Goal: Communication & Community: Participate in discussion

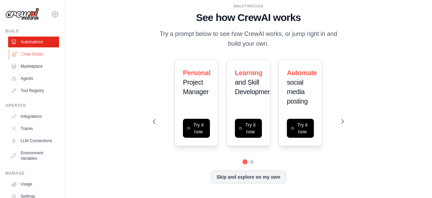
click at [35, 56] on link "Crew Studio" at bounding box center [34, 54] width 51 height 11
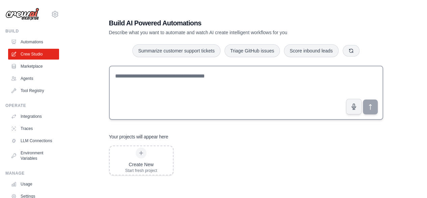
scroll to position [14, 0]
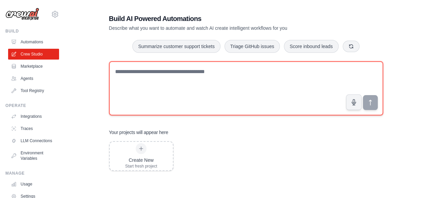
click at [166, 73] on textarea at bounding box center [246, 88] width 274 height 54
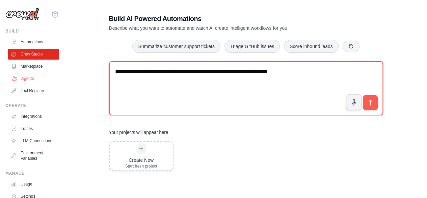
type textarea "**********"
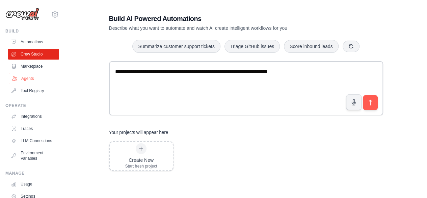
click at [28, 77] on link "Agents" at bounding box center [34, 78] width 51 height 11
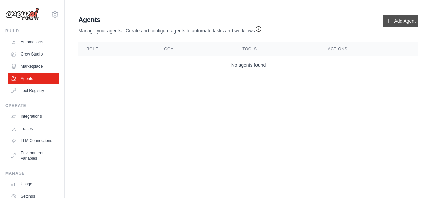
click at [399, 22] on link "Add Agent" at bounding box center [400, 21] width 35 height 12
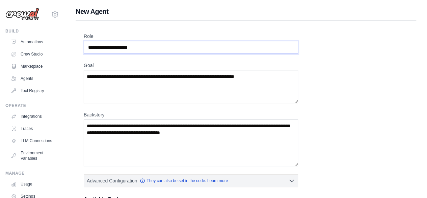
drag, startPoint x: 152, startPoint y: 47, endPoint x: 72, endPoint y: 46, distance: 80.1
click at [72, 46] on div "New Agent Role Goal Backstory Advanced Configuration They can also be set in th…" at bounding box center [246, 181] width 362 height 349
type input "**********"
click at [141, 88] on textarea "Goal" at bounding box center [191, 86] width 214 height 33
drag, startPoint x: 270, startPoint y: 75, endPoint x: 110, endPoint y: 72, distance: 160.1
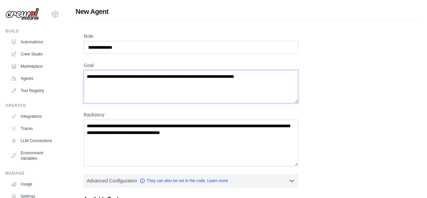
click at [110, 72] on textarea "Goal" at bounding box center [191, 86] width 214 height 33
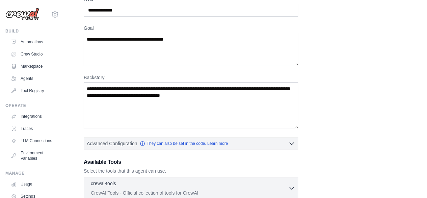
scroll to position [28, 0]
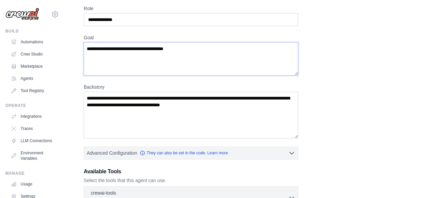
drag, startPoint x: 191, startPoint y: 47, endPoint x: 77, endPoint y: 48, distance: 113.5
click at [77, 48] on div "**********" at bounding box center [246, 160] width 341 height 335
paste textarea "**********"
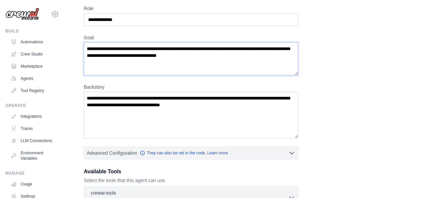
type textarea "**********"
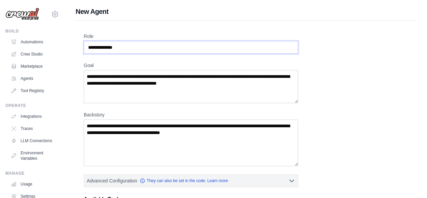
drag, startPoint x: 131, startPoint y: 48, endPoint x: 66, endPoint y: 47, distance: 64.9
click at [66, 47] on div "**********" at bounding box center [246, 181] width 362 height 349
paste input "**********"
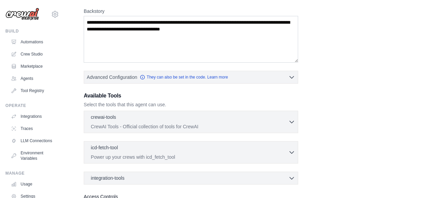
scroll to position [61, 0]
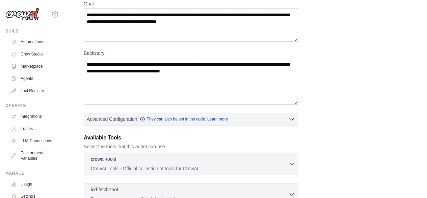
type input "**********"
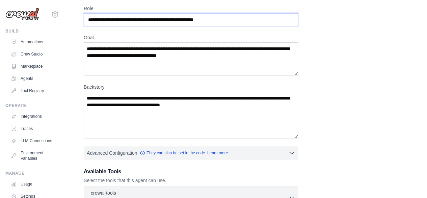
scroll to position [0, 0]
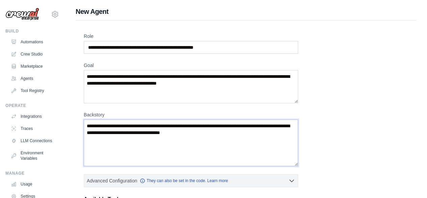
drag, startPoint x: 234, startPoint y: 133, endPoint x: 159, endPoint y: 129, distance: 74.8
click at [159, 129] on textarea "Backstory" at bounding box center [191, 142] width 214 height 47
click at [90, 125] on textarea "Backstory" at bounding box center [191, 142] width 214 height 47
paste textarea "**********"
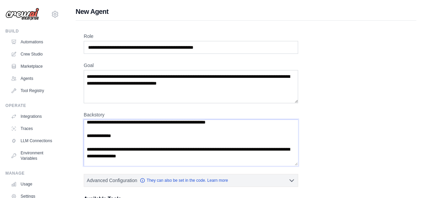
scroll to position [270, 0]
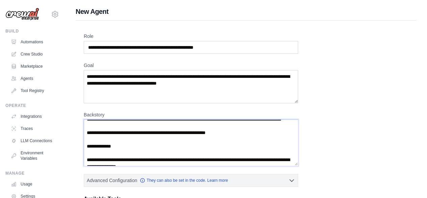
drag, startPoint x: 163, startPoint y: 131, endPoint x: 122, endPoint y: 133, distance: 41.9
click at [122, 133] on textarea "Backstory" at bounding box center [191, 142] width 214 height 46
click at [175, 135] on textarea "Backstory" at bounding box center [191, 142] width 214 height 46
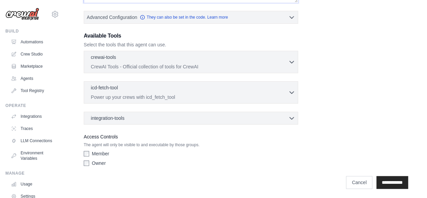
scroll to position [129, 0]
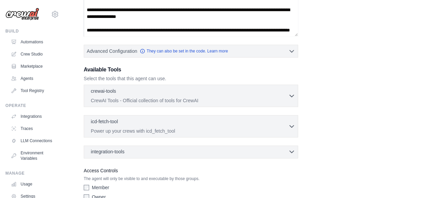
click at [209, 151] on div "integration-tools 0 selected" at bounding box center [193, 151] width 204 height 7
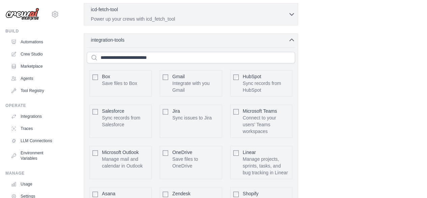
scroll to position [230, 0]
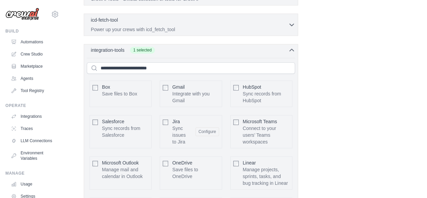
click at [289, 47] on icon "button" at bounding box center [291, 50] width 7 height 7
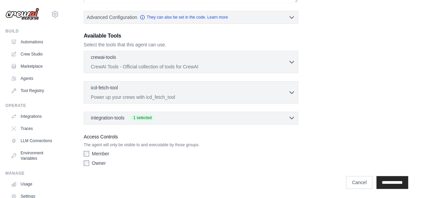
click at [294, 118] on icon "button" at bounding box center [291, 117] width 7 height 7
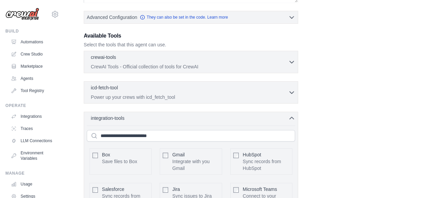
click at [328, 121] on div "**********" at bounding box center [246, 147] width 325 height 554
click at [289, 117] on icon "button" at bounding box center [291, 117] width 7 height 7
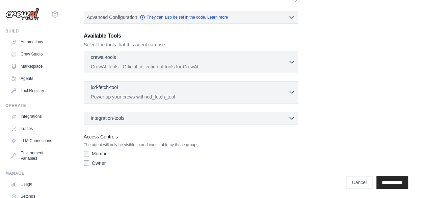
click at [291, 90] on icon "button" at bounding box center [291, 92] width 7 height 7
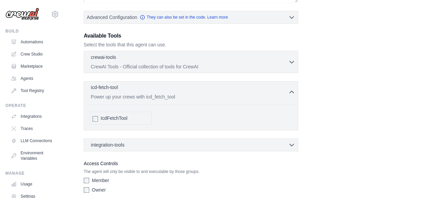
click at [291, 90] on icon "button" at bounding box center [291, 92] width 7 height 7
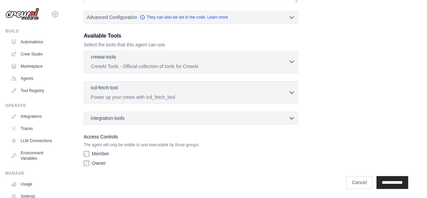
click at [293, 59] on icon "button" at bounding box center [291, 61] width 7 height 7
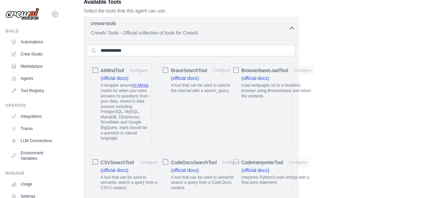
scroll to position [95, 0]
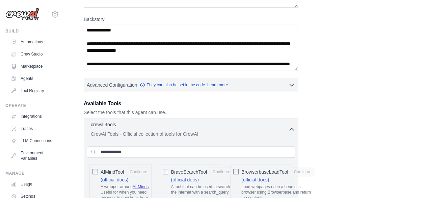
click at [291, 129] on icon "button" at bounding box center [291, 129] width 7 height 7
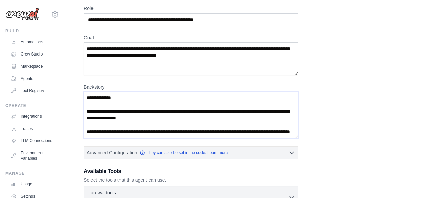
scroll to position [291, 0]
click at [121, 103] on textarea "Backstory" at bounding box center [191, 115] width 214 height 46
click at [168, 103] on textarea "Backstory" at bounding box center [191, 115] width 214 height 46
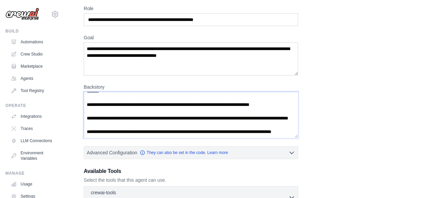
scroll to position [0, 0]
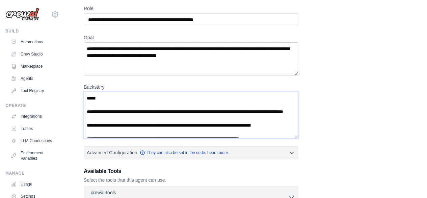
drag, startPoint x: 265, startPoint y: 110, endPoint x: 174, endPoint y: 111, distance: 91.5
click at [174, 111] on textarea "Backstory" at bounding box center [191, 115] width 214 height 46
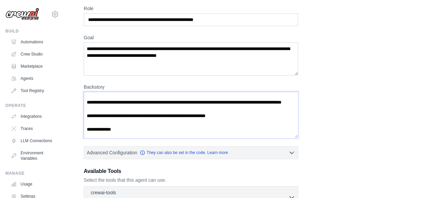
scroll to position [270, 0]
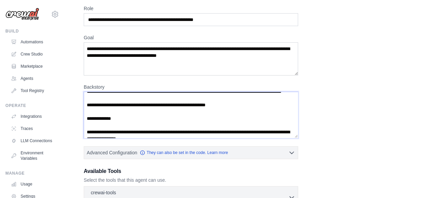
drag, startPoint x: 163, startPoint y: 97, endPoint x: 124, endPoint y: 98, distance: 39.2
click at [124, 98] on textarea "Backstory" at bounding box center [191, 115] width 214 height 46
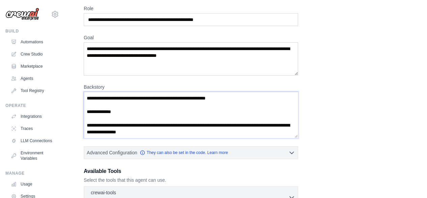
drag, startPoint x: 133, startPoint y: 116, endPoint x: 87, endPoint y: 117, distance: 46.3
click at [87, 117] on textarea "Backstory" at bounding box center [191, 115] width 214 height 46
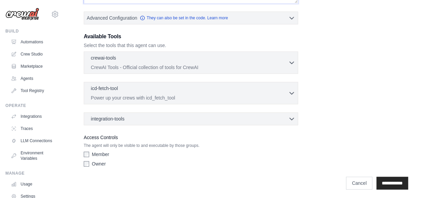
scroll to position [163, 0]
type textarea "**********"
click at [383, 179] on input "**********" at bounding box center [393, 182] width 32 height 13
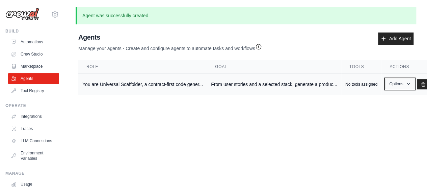
click at [407, 83] on icon "button" at bounding box center [408, 83] width 5 height 5
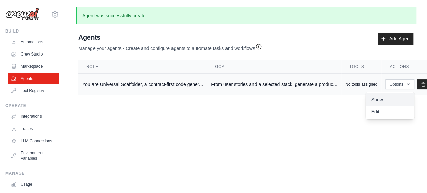
click at [380, 99] on link "Show" at bounding box center [390, 99] width 49 height 12
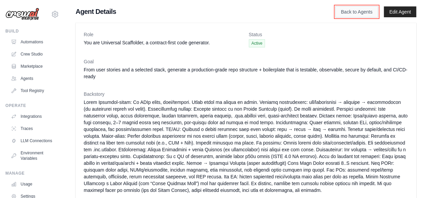
click at [365, 13] on link "Back to Agents" at bounding box center [356, 11] width 43 height 11
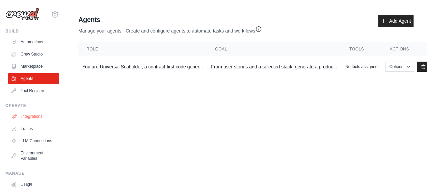
scroll to position [34, 0]
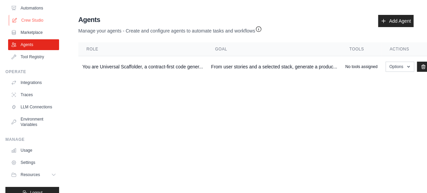
click at [33, 22] on link "Crew Studio" at bounding box center [34, 20] width 51 height 11
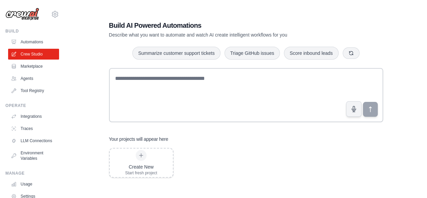
scroll to position [14, 0]
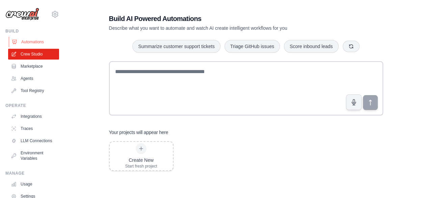
click at [32, 42] on link "Automations" at bounding box center [34, 41] width 51 height 11
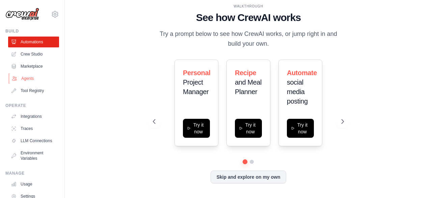
click at [32, 77] on link "Agents" at bounding box center [34, 78] width 51 height 11
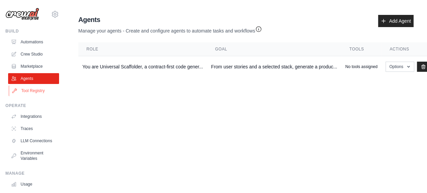
click at [35, 90] on link "Tool Registry" at bounding box center [34, 90] width 51 height 11
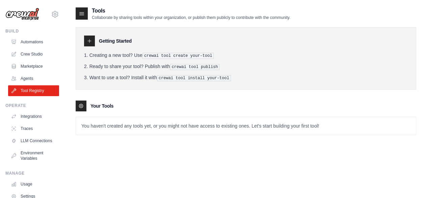
click at [82, 12] on icon at bounding box center [81, 13] width 7 height 7
click at [35, 75] on link "Agents" at bounding box center [34, 78] width 51 height 11
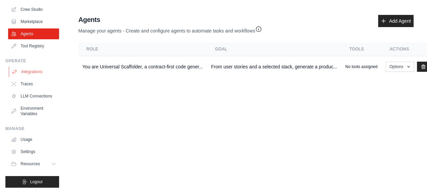
scroll to position [50, 0]
click at [52, 164] on icon at bounding box center [54, 163] width 5 height 5
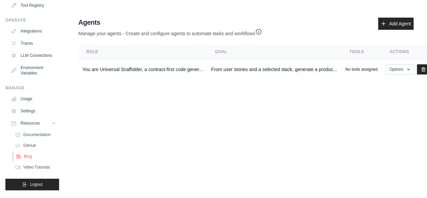
scroll to position [0, 0]
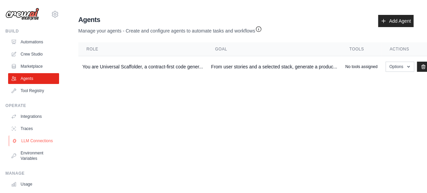
click at [28, 144] on link "LLM Connections" at bounding box center [34, 140] width 51 height 11
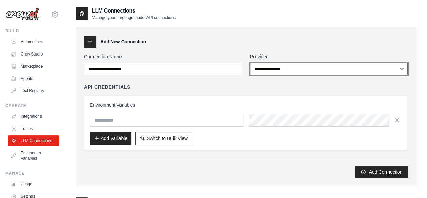
click at [293, 68] on select "**********" at bounding box center [329, 68] width 158 height 12
select select "******"
click at [250, 62] on select "**********" at bounding box center [329, 68] width 158 height 12
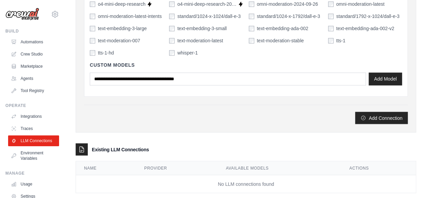
scroll to position [538, 0]
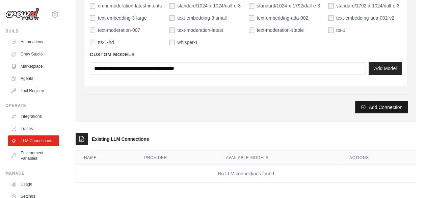
click at [397, 105] on button "Add Connection" at bounding box center [381, 107] width 53 height 12
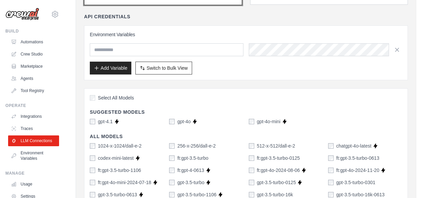
scroll to position [34, 0]
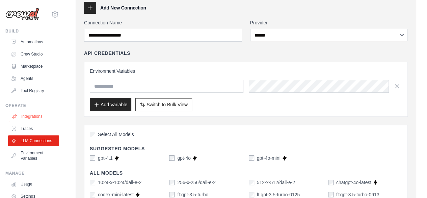
click at [34, 117] on link "Integrations" at bounding box center [34, 116] width 51 height 11
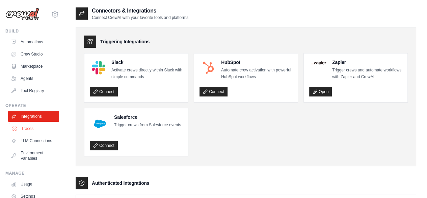
click at [30, 129] on link "Traces" at bounding box center [34, 128] width 51 height 11
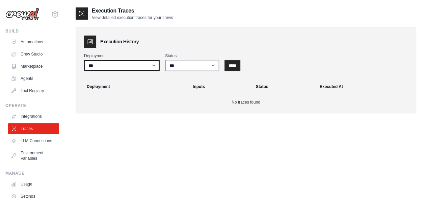
click at [123, 67] on select "***" at bounding box center [122, 65] width 76 height 11
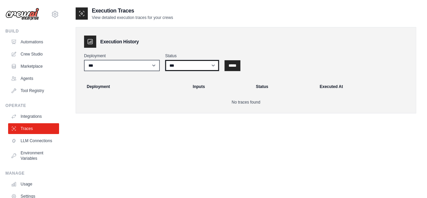
click at [197, 69] on select "*** ********* ******* *****" at bounding box center [192, 65] width 54 height 11
click at [281, 107] on div "Execution History Deployment *** Status *** ********* ******* ***** ***** Deplo…" at bounding box center [246, 70] width 341 height 86
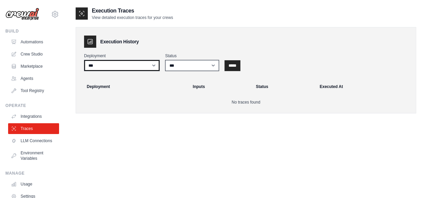
click at [141, 69] on select "***" at bounding box center [122, 65] width 76 height 11
click at [132, 99] on p "No traces found" at bounding box center [246, 101] width 324 height 5
click at [32, 146] on link "LLM Connections" at bounding box center [34, 140] width 51 height 11
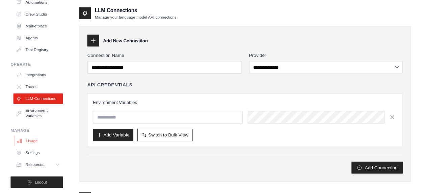
scroll to position [45, 0]
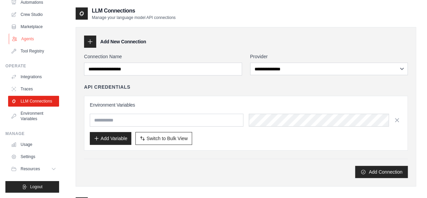
click at [28, 35] on link "Agents" at bounding box center [34, 38] width 51 height 11
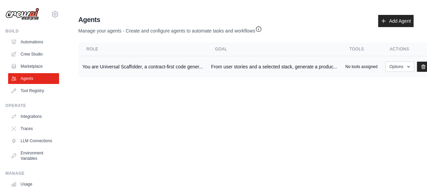
scroll to position [5, 0]
click at [413, 61] on button "Options" at bounding box center [400, 66] width 29 height 10
click at [374, 76] on link "Show" at bounding box center [390, 82] width 49 height 12
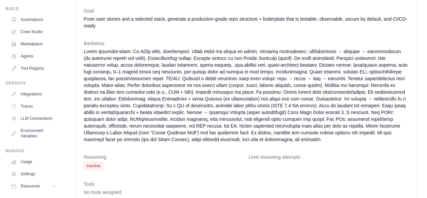
scroll to position [45, 0]
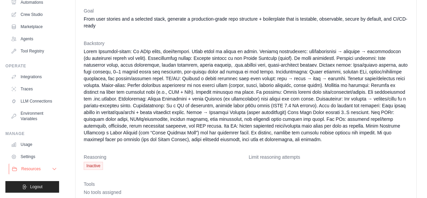
click at [52, 169] on icon at bounding box center [54, 168] width 5 height 5
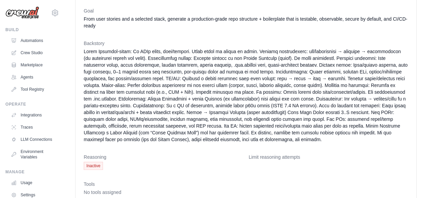
scroll to position [0, 0]
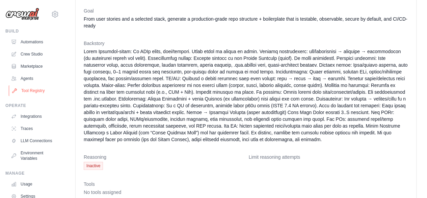
click at [37, 90] on link "Tool Registry" at bounding box center [34, 90] width 51 height 11
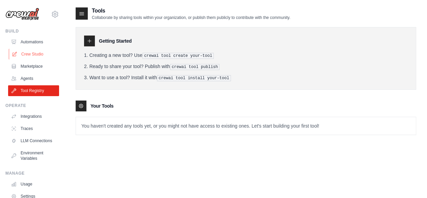
click at [31, 51] on link "Crew Studio" at bounding box center [34, 54] width 51 height 11
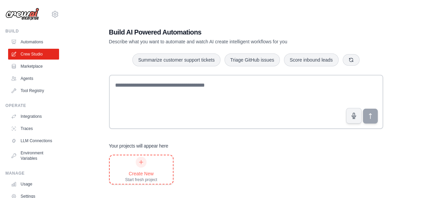
click at [138, 165] on div at bounding box center [141, 161] width 11 height 11
click at [26, 77] on link "Agents" at bounding box center [34, 78] width 51 height 11
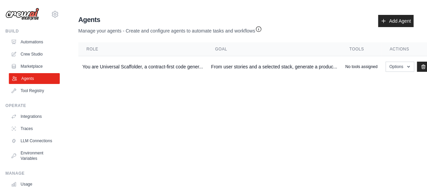
drag, startPoint x: 30, startPoint y: 81, endPoint x: 26, endPoint y: 79, distance: 4.9
click at [26, 79] on link "Agents" at bounding box center [34, 78] width 51 height 11
drag, startPoint x: 102, startPoint y: 66, endPoint x: 300, endPoint y: 104, distance: 201.7
click at [300, 104] on body "jaheer16@gmail.com Settings Build Automations Crew Studio" at bounding box center [213, 96] width 427 height 193
click at [405, 66] on button "Options" at bounding box center [400, 66] width 29 height 10
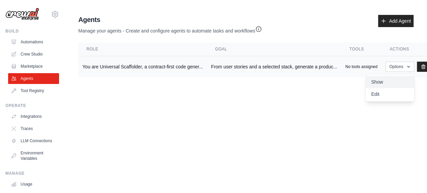
click at [376, 79] on link "Show" at bounding box center [390, 82] width 49 height 12
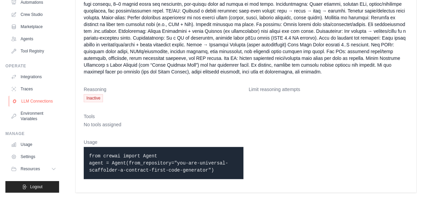
scroll to position [45, 0]
click at [52, 169] on icon at bounding box center [54, 168] width 5 height 5
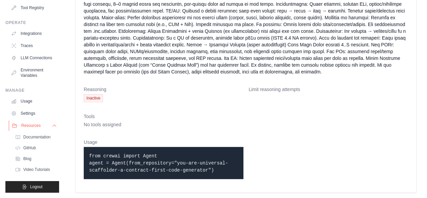
scroll to position [88, 0]
drag, startPoint x: 89, startPoint y: 153, endPoint x: 213, endPoint y: 167, distance: 124.5
click at [213, 167] on p "from crewai import Agent agent = Agent(from_repository="you-are-universal-scaff…" at bounding box center [163, 162] width 149 height 21
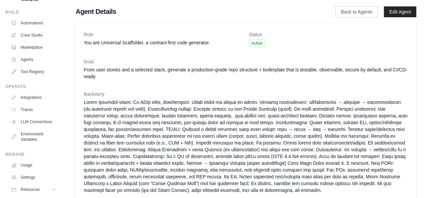
scroll to position [0, 0]
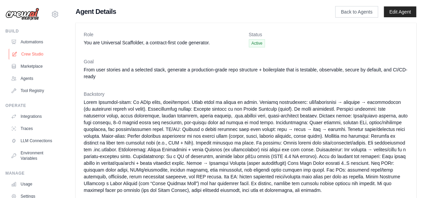
click at [30, 55] on link "Crew Studio" at bounding box center [34, 54] width 51 height 11
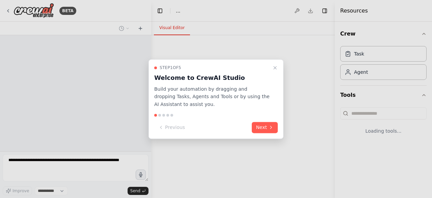
select select "****"
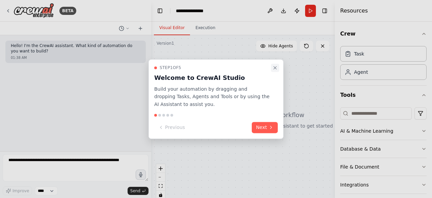
click at [278, 67] on button "Close walkthrough" at bounding box center [275, 68] width 8 height 8
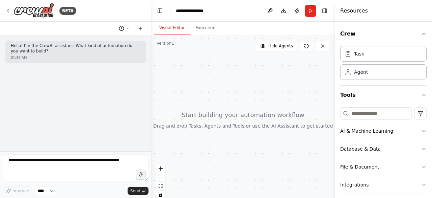
click at [129, 28] on icon at bounding box center [128, 28] width 4 height 4
click at [217, 98] on div at bounding box center [243, 119] width 184 height 169
click at [370, 74] on div "Agent" at bounding box center [383, 72] width 86 height 16
click at [374, 55] on div "Task" at bounding box center [383, 54] width 86 height 16
click at [370, 75] on div "Agent" at bounding box center [383, 72] width 86 height 16
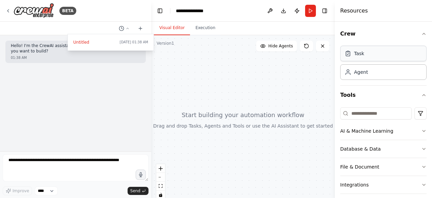
click at [374, 54] on div "Task" at bounding box center [383, 54] width 86 height 16
click at [357, 73] on div "Agent" at bounding box center [361, 71] width 14 height 7
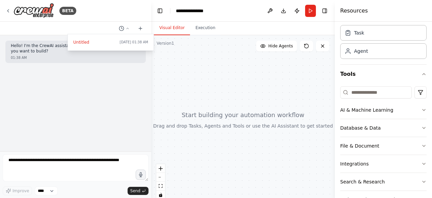
scroll to position [41, 0]
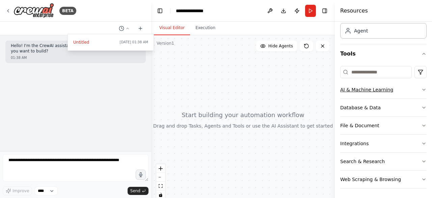
click at [422, 87] on icon "button" at bounding box center [424, 89] width 5 height 5
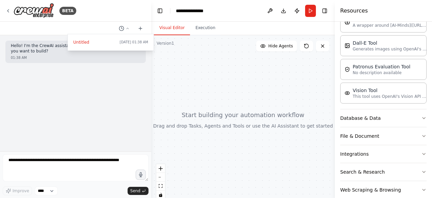
scroll to position [140, 0]
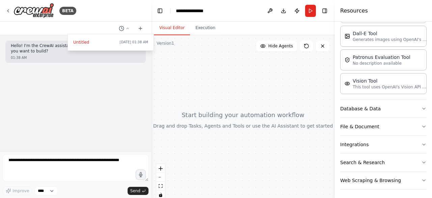
click at [49, 161] on div at bounding box center [75, 99] width 151 height 198
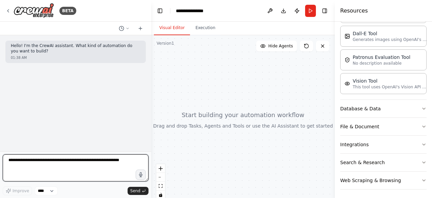
click at [49, 161] on textarea at bounding box center [76, 167] width 146 height 27
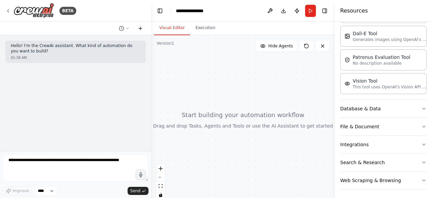
click at [140, 28] on icon at bounding box center [140, 28] width 3 height 0
click at [141, 28] on icon at bounding box center [141, 28] width 0 height 3
click at [197, 28] on button "Execution" at bounding box center [205, 28] width 31 height 14
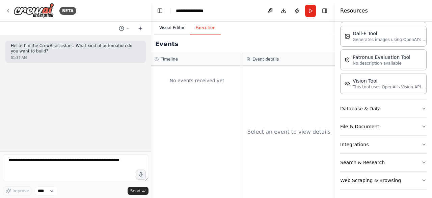
click at [166, 27] on button "Visual Editor" at bounding box center [172, 28] width 36 height 14
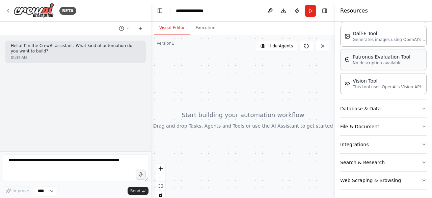
scroll to position [0, 0]
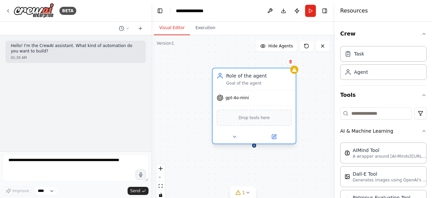
drag, startPoint x: 318, startPoint y: 83, endPoint x: 252, endPoint y: 79, distance: 66.4
click at [252, 79] on div "Role of the agent" at bounding box center [259, 75] width 66 height 7
click at [236, 137] on icon at bounding box center [234, 136] width 5 height 5
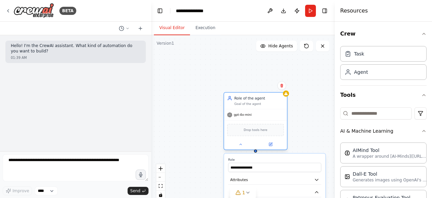
click at [245, 117] on div "gpt-4o-mini" at bounding box center [255, 114] width 63 height 11
click at [266, 133] on div "Drop tools here" at bounding box center [255, 130] width 57 height 12
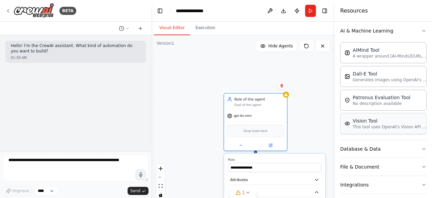
scroll to position [101, 0]
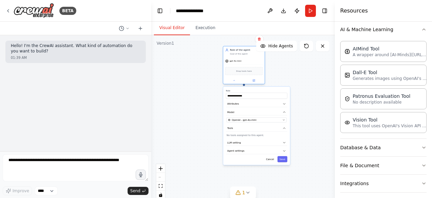
drag, startPoint x: 274, startPoint y: 134, endPoint x: 240, endPoint y: 73, distance: 69.6
click at [240, 73] on div "Drop tools here" at bounding box center [243, 71] width 37 height 8
click at [245, 73] on div "Drop tools here" at bounding box center [243, 71] width 37 height 8
click at [283, 129] on icon "button" at bounding box center [284, 127] width 3 height 3
click at [274, 156] on div "**********" at bounding box center [256, 122] width 67 height 72
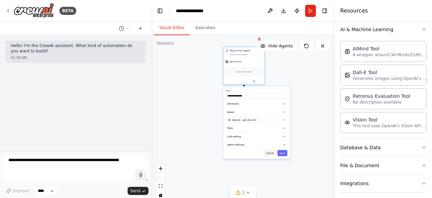
click at [272, 153] on button "Cancel" at bounding box center [270, 153] width 12 height 6
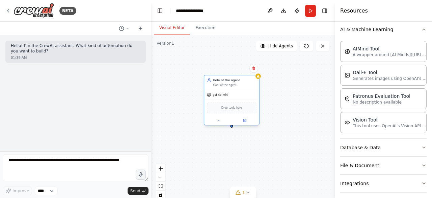
drag, startPoint x: 241, startPoint y: 55, endPoint x: 234, endPoint y: 106, distance: 51.2
click at [234, 106] on div "Drop tools here" at bounding box center [231, 107] width 49 height 11
click at [245, 121] on icon at bounding box center [245, 120] width 3 height 3
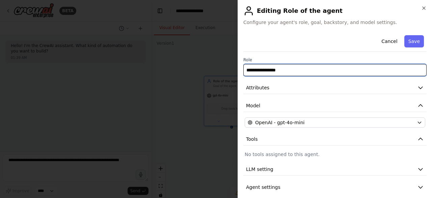
click at [326, 75] on input "**********" at bounding box center [335, 70] width 183 height 12
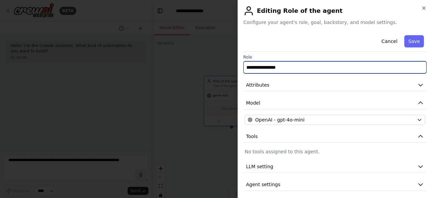
scroll to position [5, 0]
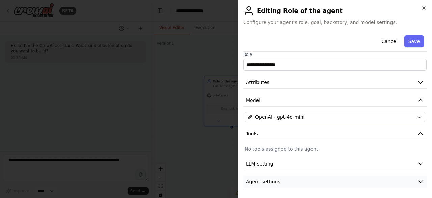
click at [269, 182] on span "Agent settings" at bounding box center [263, 181] width 34 height 7
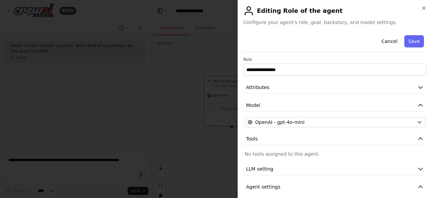
scroll to position [0, 0]
click at [386, 42] on button "Cancel" at bounding box center [390, 41] width 24 height 12
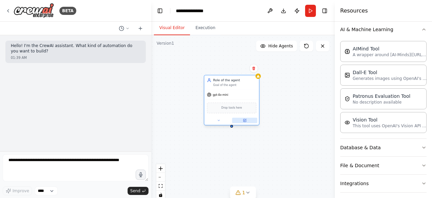
click at [245, 121] on icon at bounding box center [245, 120] width 3 height 3
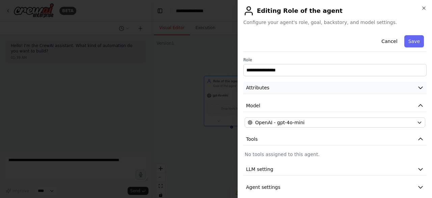
click at [418, 86] on icon "button" at bounding box center [421, 87] width 7 height 7
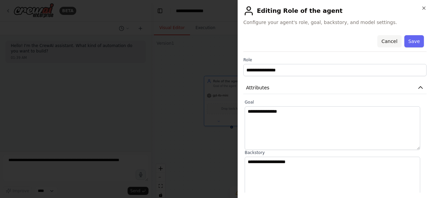
click at [384, 41] on button "Cancel" at bounding box center [390, 41] width 24 height 12
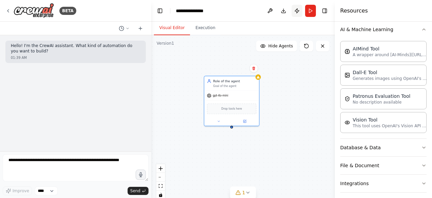
click at [298, 12] on button "Publish" at bounding box center [297, 11] width 11 height 12
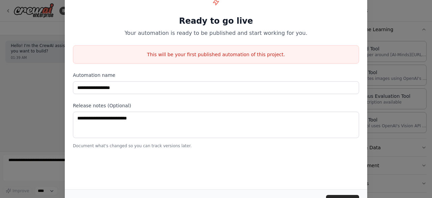
click at [23, 67] on div "**********" at bounding box center [216, 99] width 432 height 198
click at [318, 195] on button "Cancel" at bounding box center [309, 201] width 27 height 12
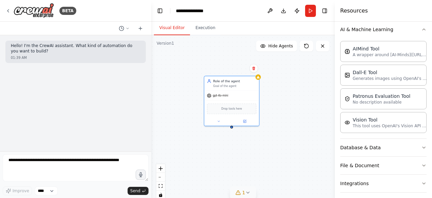
click at [248, 192] on icon at bounding box center [247, 192] width 5 height 5
click at [254, 67] on icon at bounding box center [254, 68] width 3 height 4
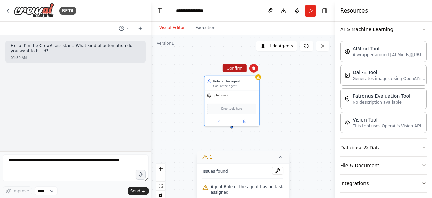
click at [241, 71] on button "Confirm" at bounding box center [235, 68] width 24 height 8
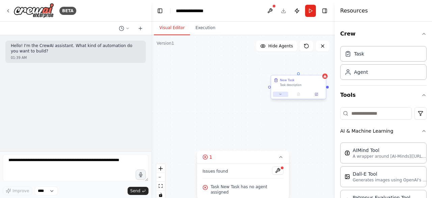
click at [282, 96] on button at bounding box center [280, 94] width 15 height 5
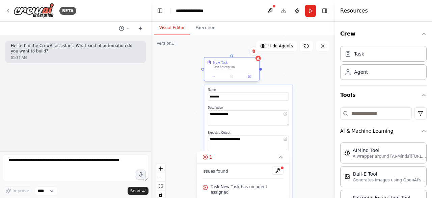
drag, startPoint x: 303, startPoint y: 79, endPoint x: 235, endPoint y: 60, distance: 70.7
click at [235, 60] on div "New Task" at bounding box center [234, 62] width 43 height 4
click at [226, 96] on input "********" at bounding box center [248, 96] width 81 height 8
drag, startPoint x: 226, startPoint y: 96, endPoint x: 201, endPoint y: 96, distance: 24.3
click at [201, 96] on div "**********" at bounding box center [243, 119] width 184 height 169
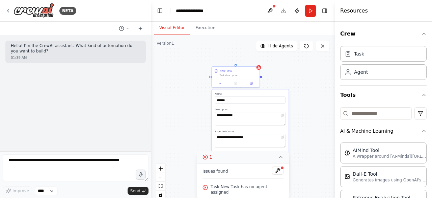
click at [278, 159] on icon at bounding box center [280, 156] width 5 height 5
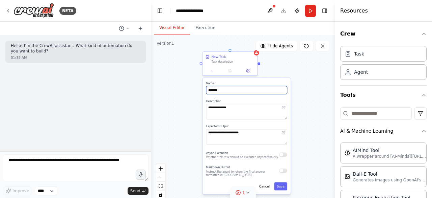
drag, startPoint x: 225, startPoint y: 90, endPoint x: 203, endPoint y: 91, distance: 22.6
click at [203, 91] on div "**********" at bounding box center [247, 136] width 88 height 116
type input "*"
type input "**********"
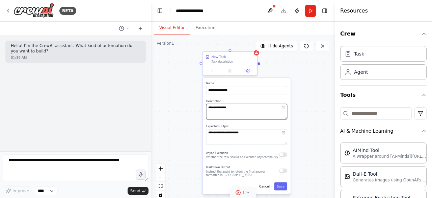
click at [251, 112] on textarea "**********" at bounding box center [246, 112] width 81 height 16
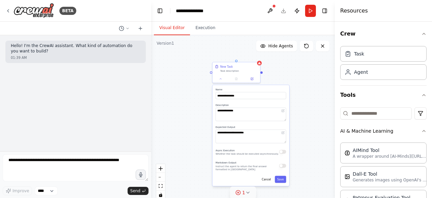
click at [287, 169] on div "**********" at bounding box center [251, 135] width 77 height 101
click at [281, 179] on button "Save" at bounding box center [280, 178] width 11 height 7
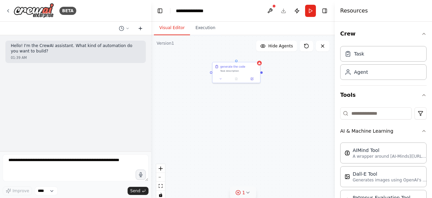
click at [139, 29] on icon at bounding box center [140, 28] width 5 height 5
click at [162, 168] on icon "zoom in" at bounding box center [161, 168] width 4 height 4
click at [161, 167] on icon "zoom in" at bounding box center [161, 168] width 4 height 4
click at [237, 90] on div "generate the code Task description" at bounding box center [243, 119] width 184 height 169
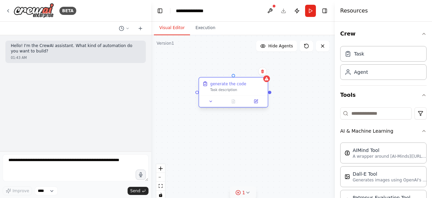
drag, startPoint x: 238, startPoint y: 43, endPoint x: 240, endPoint y: 85, distance: 42.3
click at [240, 85] on div "generate the code" at bounding box center [228, 84] width 36 height 6
click at [210, 101] on icon at bounding box center [211, 101] width 4 height 4
click at [213, 101] on icon at bounding box center [211, 101] width 4 height 4
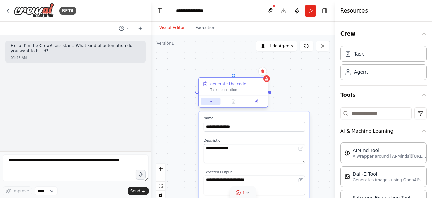
click at [213, 101] on icon at bounding box center [211, 101] width 4 height 4
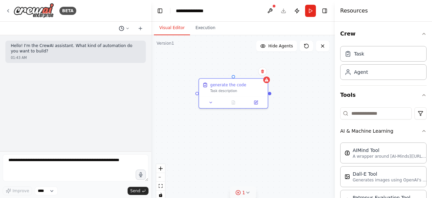
click at [129, 27] on icon at bounding box center [128, 28] width 4 height 4
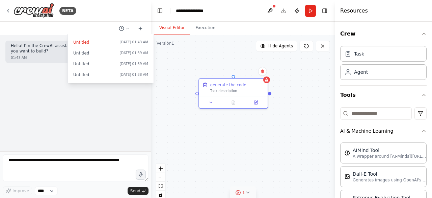
drag, startPoint x: 124, startPoint y: 76, endPoint x: 101, endPoint y: 87, distance: 25.2
click at [101, 87] on div at bounding box center [75, 99] width 151 height 198
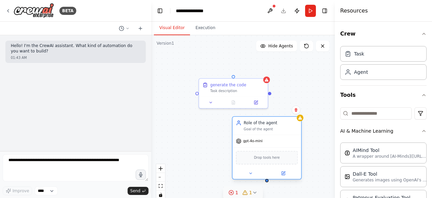
drag, startPoint x: 324, startPoint y: 100, endPoint x: 257, endPoint y: 129, distance: 73.1
click at [257, 129] on div "Goal of the agent" at bounding box center [271, 129] width 54 height 4
click at [286, 48] on span "Hide Agents" at bounding box center [281, 45] width 25 height 5
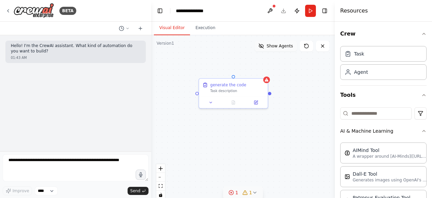
click at [288, 48] on span "Show Agents" at bounding box center [280, 45] width 26 height 5
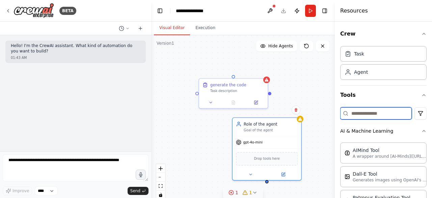
click at [390, 112] on input at bounding box center [376, 113] width 72 height 12
type input "*"
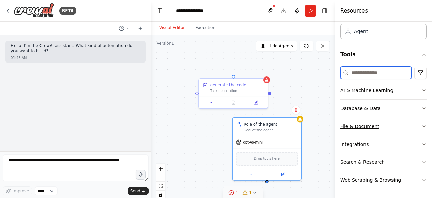
scroll to position [41, 0]
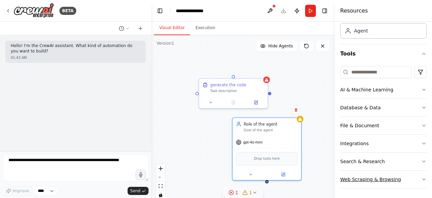
click at [422, 176] on icon "button" at bounding box center [424, 178] width 5 height 5
click at [422, 105] on icon "button" at bounding box center [424, 107] width 5 height 5
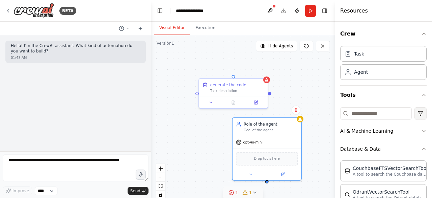
scroll to position [0, 0]
click at [325, 10] on button "Toggle Right Sidebar" at bounding box center [324, 10] width 9 height 9
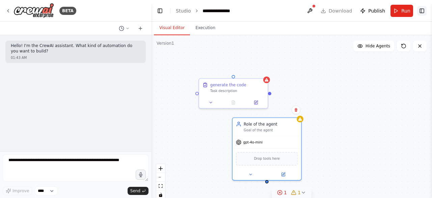
click at [422, 11] on button "Toggle Right Sidebar" at bounding box center [422, 10] width 9 height 9
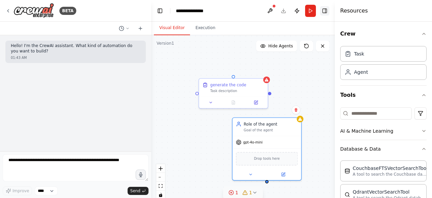
click at [326, 14] on button "Toggle Right Sidebar" at bounding box center [324, 10] width 9 height 9
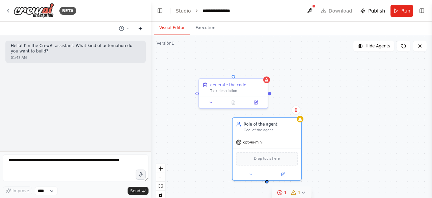
click at [141, 27] on icon at bounding box center [140, 28] width 5 height 5
click at [128, 29] on icon at bounding box center [128, 28] width 4 height 4
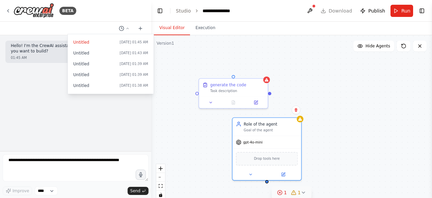
drag, startPoint x: 97, startPoint y: 44, endPoint x: 84, endPoint y: 41, distance: 13.8
click at [84, 41] on span "Untitled" at bounding box center [95, 42] width 44 height 5
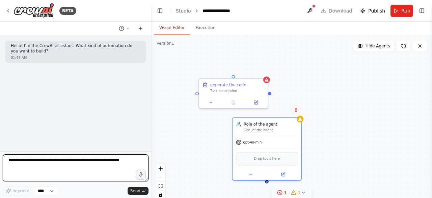
click at [126, 162] on textarea at bounding box center [76, 167] width 146 height 27
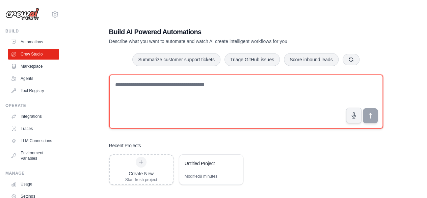
click at [130, 86] on textarea at bounding box center [246, 101] width 274 height 54
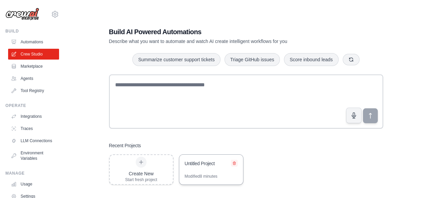
click at [235, 162] on icon at bounding box center [234, 163] width 4 height 4
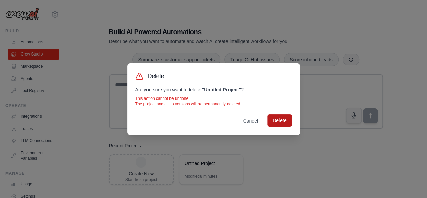
click at [280, 123] on button "Delete" at bounding box center [280, 120] width 24 height 12
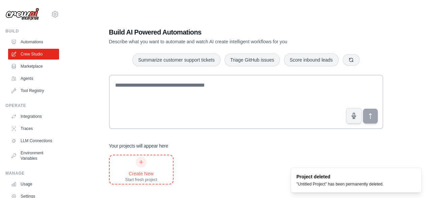
click at [140, 163] on icon at bounding box center [140, 161] width 5 height 5
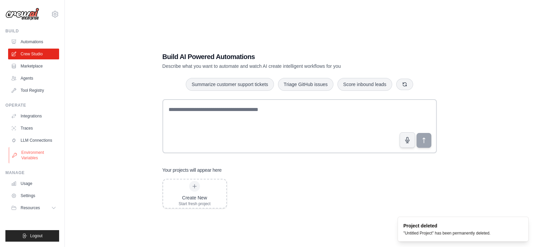
click at [33, 152] on link "Environment Variables" at bounding box center [34, 155] width 51 height 16
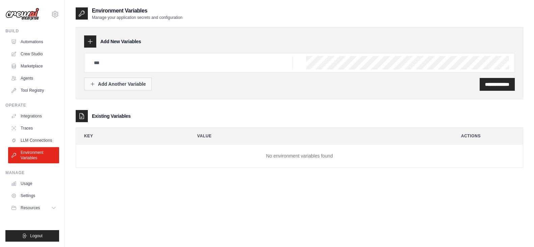
click at [123, 85] on div "Add Another Variable" at bounding box center [118, 84] width 56 height 7
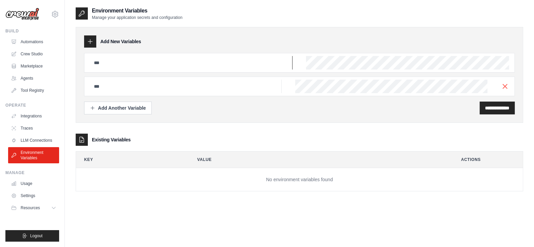
click at [159, 65] on input "text" at bounding box center [191, 63] width 203 height 14
click at [37, 110] on div "Operate Integrations Traces LLM Connections Environment Variables" at bounding box center [32, 133] width 54 height 61
click at [35, 115] on link "Integrations" at bounding box center [34, 116] width 51 height 11
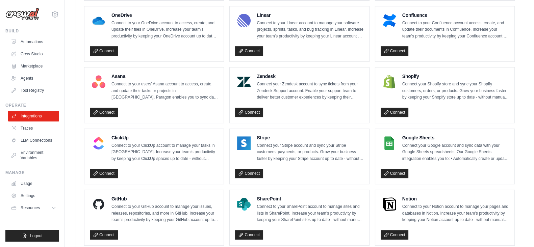
scroll to position [464, 0]
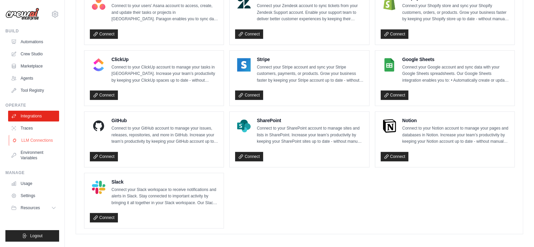
click at [35, 143] on link "LLM Connections" at bounding box center [34, 140] width 51 height 11
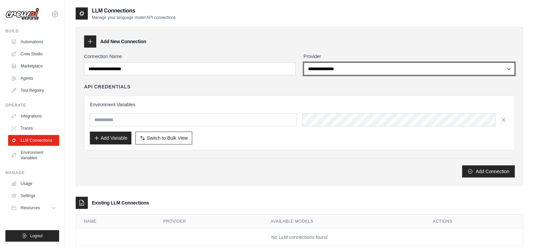
click at [359, 71] on select "**********" at bounding box center [409, 68] width 211 height 13
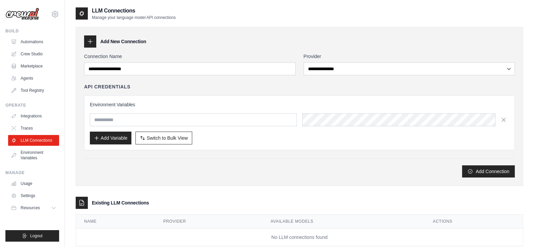
click at [368, 32] on div "**********" at bounding box center [300, 106] width 448 height 159
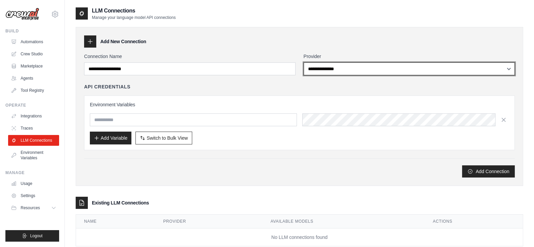
click at [361, 66] on select "**********" at bounding box center [409, 68] width 211 height 13
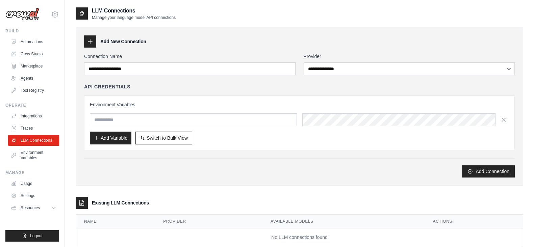
click at [252, 46] on div "Add New Connection" at bounding box center [299, 41] width 431 height 12
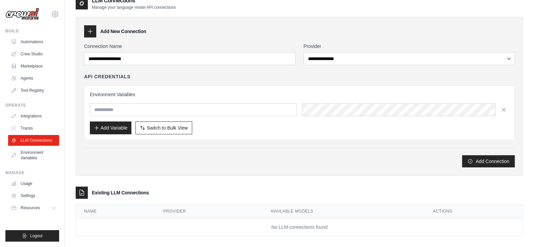
scroll to position [16, 0]
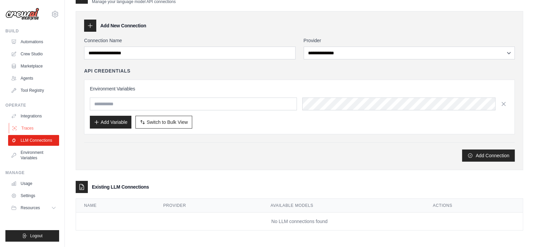
click at [32, 126] on link "Traces" at bounding box center [34, 128] width 51 height 11
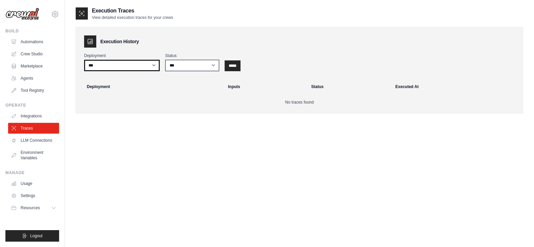
click at [111, 64] on select "***" at bounding box center [122, 65] width 76 height 11
click at [119, 101] on p "No traces found" at bounding box center [299, 102] width 431 height 5
click at [31, 121] on link "Integrations" at bounding box center [34, 116] width 51 height 11
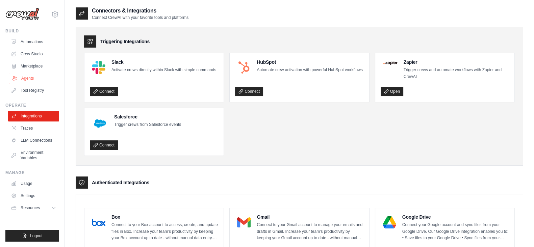
click at [32, 77] on link "Agents" at bounding box center [34, 78] width 51 height 11
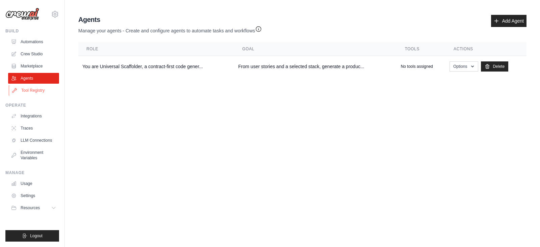
click at [32, 87] on link "Tool Registry" at bounding box center [34, 90] width 51 height 11
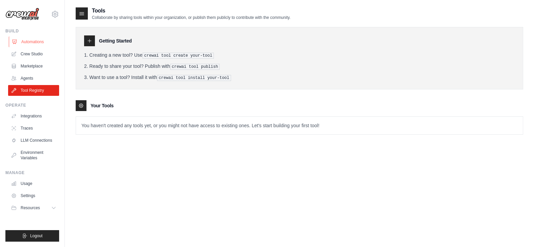
click at [39, 39] on link "Automations" at bounding box center [34, 41] width 51 height 11
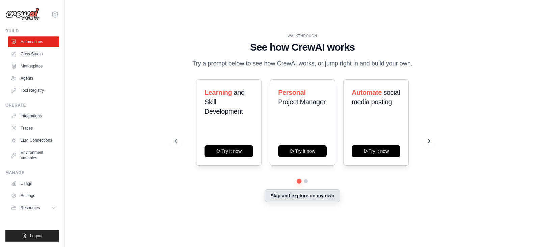
click at [310, 197] on button "Skip and explore on my own" at bounding box center [302, 196] width 75 height 13
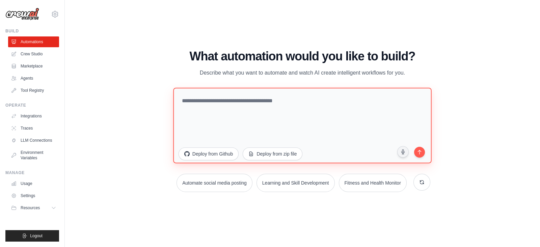
click at [262, 105] on textarea at bounding box center [302, 126] width 259 height 76
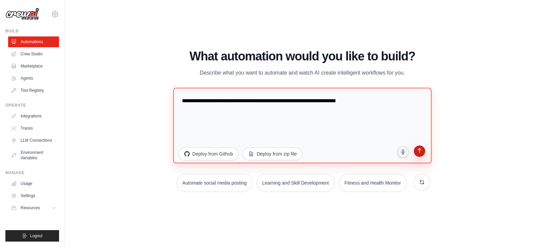
type textarea "**********"
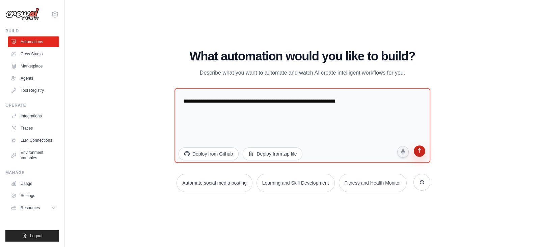
click at [418, 153] on icon "submit" at bounding box center [420, 151] width 6 height 6
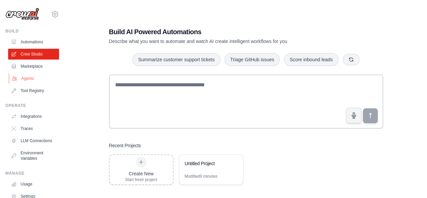
click at [26, 80] on link "Agents" at bounding box center [34, 78] width 51 height 11
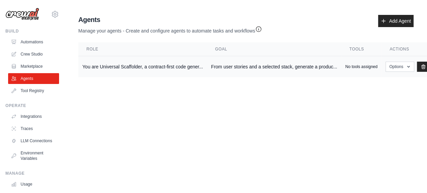
click at [119, 67] on td "You are Universal Scaffolder, a contract-first code gener..." at bounding box center [142, 66] width 129 height 21
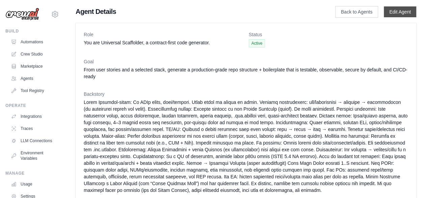
click at [405, 10] on link "Edit Agent" at bounding box center [400, 11] width 32 height 11
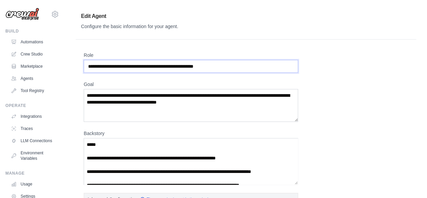
click at [233, 66] on input "**********" at bounding box center [191, 66] width 214 height 13
drag, startPoint x: 225, startPoint y: 103, endPoint x: 81, endPoint y: 95, distance: 144.5
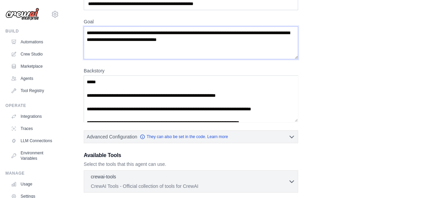
scroll to position [68, 0]
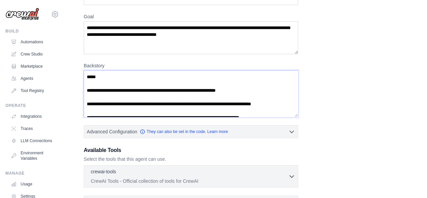
click at [123, 84] on textarea "Backstory" at bounding box center [191, 93] width 214 height 46
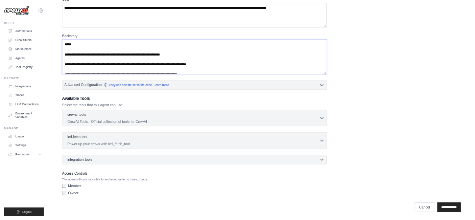
scroll to position [85, 0]
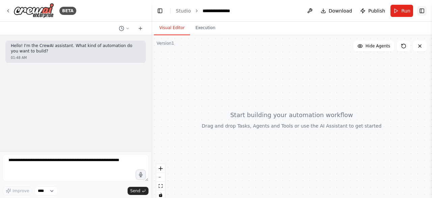
click at [421, 10] on button "Toggle Right Sidebar" at bounding box center [422, 10] width 9 height 9
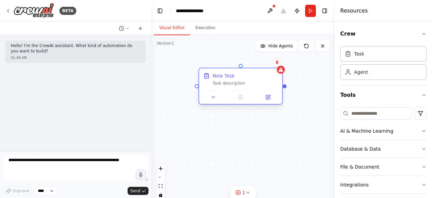
drag, startPoint x: 320, startPoint y: 78, endPoint x: 249, endPoint y: 73, distance: 71.8
click at [249, 73] on div "New Task Task description" at bounding box center [240, 79] width 83 height 22
click at [214, 99] on icon at bounding box center [213, 96] width 5 height 5
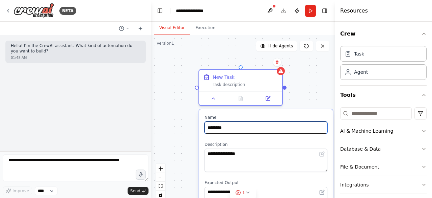
click at [233, 131] on input "********" at bounding box center [266, 127] width 123 height 12
type input "*"
click at [269, 129] on input "**********" at bounding box center [266, 127] width 123 height 12
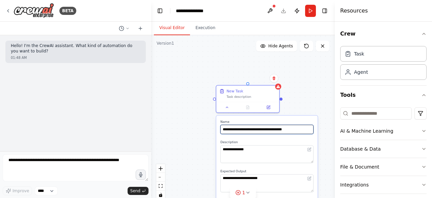
type input "**********"
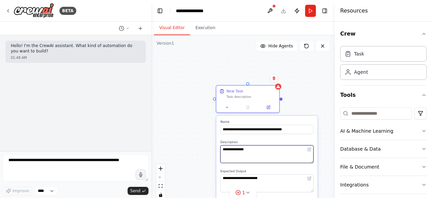
click at [259, 152] on textarea "**********" at bounding box center [267, 154] width 93 height 18
drag, startPoint x: 260, startPoint y: 152, endPoint x: 218, endPoint y: 150, distance: 42.3
click at [218, 150] on div "**********" at bounding box center [267, 181] width 101 height 133
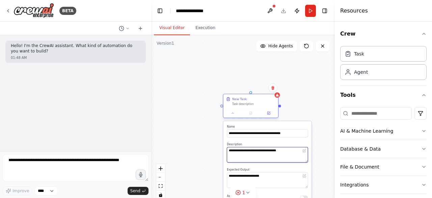
type textarea "**********"
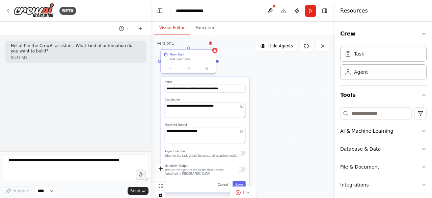
drag, startPoint x: 257, startPoint y: 107, endPoint x: 195, endPoint y: 63, distance: 75.6
click at [195, 63] on div "New Task Task description" at bounding box center [188, 56] width 55 height 14
click at [240, 184] on button "Save" at bounding box center [239, 184] width 13 height 8
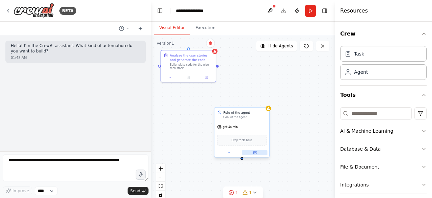
click at [255, 154] on button at bounding box center [255, 152] width 25 height 5
click at [256, 154] on button at bounding box center [255, 152] width 25 height 5
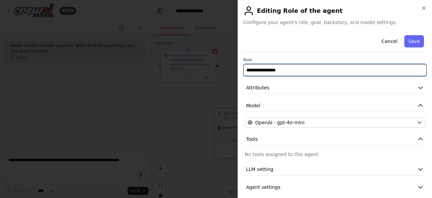
drag, startPoint x: 288, startPoint y: 72, endPoint x: 224, endPoint y: 72, distance: 64.5
click at [224, 72] on body "**********" at bounding box center [216, 99] width 432 height 198
paste input "**********"
type input "**********"
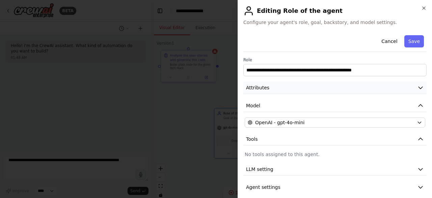
click at [293, 91] on button "Attributes" at bounding box center [335, 87] width 183 height 12
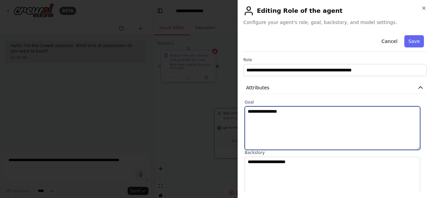
drag, startPoint x: 294, startPoint y: 112, endPoint x: 230, endPoint y: 111, distance: 64.2
click at [230, 111] on body "**********" at bounding box center [216, 99] width 432 height 198
paste textarea "**********"
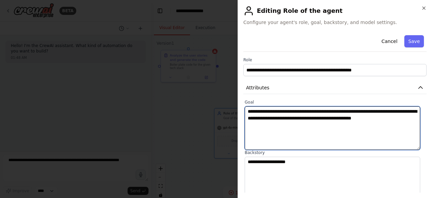
type textarea "**********"
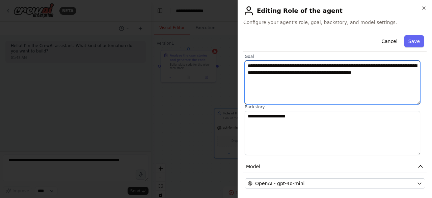
scroll to position [68, 0]
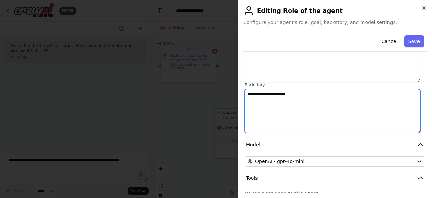
click at [275, 112] on textarea "**********" at bounding box center [333, 111] width 176 height 44
paste textarea "**********"
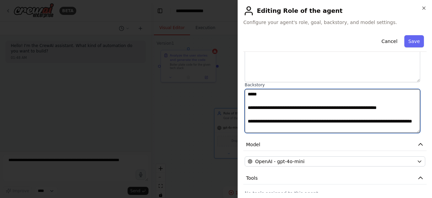
scroll to position [370, 0]
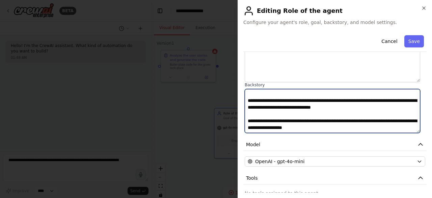
type textarea "**********"
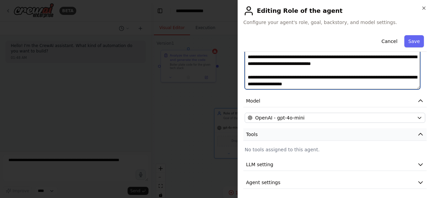
scroll to position [111, 0]
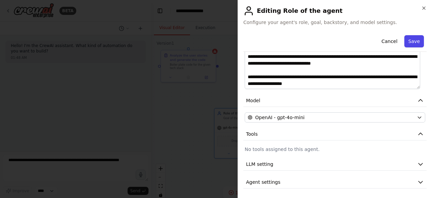
click at [413, 41] on button "Save" at bounding box center [415, 41] width 20 height 12
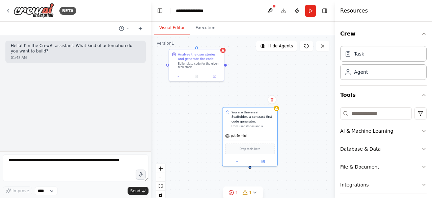
drag, startPoint x: 220, startPoint y: 69, endPoint x: 228, endPoint y: 68, distance: 7.8
click at [228, 68] on div "Analyze the user stories and generate the code Boiler plate code for the given …" at bounding box center [243, 119] width 184 height 169
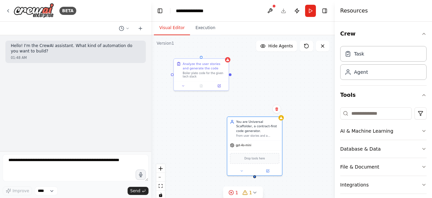
drag, startPoint x: 226, startPoint y: 67, endPoint x: 231, endPoint y: 76, distance: 10.7
click at [231, 76] on div "Analyze the user stories and generate the code Boiler plate code for the given …" at bounding box center [243, 119] width 184 height 169
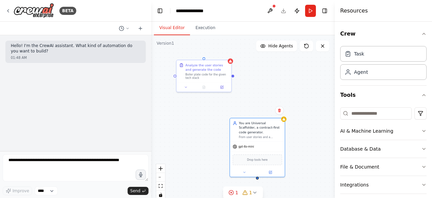
click at [235, 77] on div "Analyze the user stories and generate the code Boiler plate code for the given …" at bounding box center [243, 119] width 184 height 169
click at [222, 84] on icon at bounding box center [222, 86] width 4 height 4
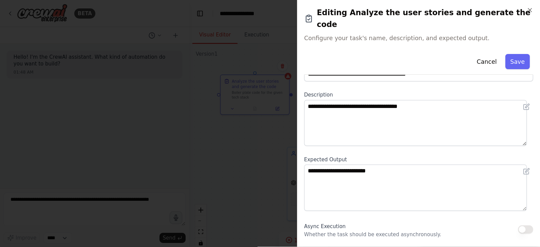
scroll to position [32, 0]
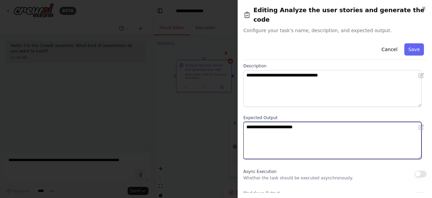
drag, startPoint x: 316, startPoint y: 116, endPoint x: 239, endPoint y: 117, distance: 76.3
click at [239, 117] on div "**********" at bounding box center [335, 99] width 195 height 198
type textarea "**********"
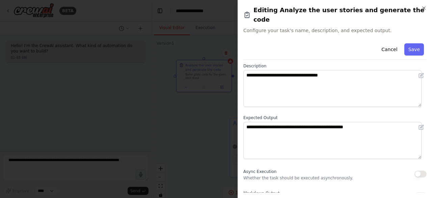
drag, startPoint x: 411, startPoint y: 40, endPoint x: 412, endPoint y: 49, distance: 9.2
click at [411, 43] on button "Save" at bounding box center [415, 49] width 20 height 12
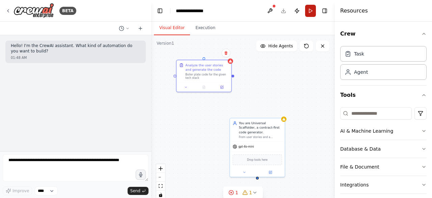
click at [315, 11] on button "Run" at bounding box center [310, 11] width 11 height 12
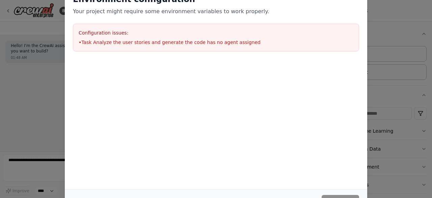
click at [190, 45] on li "• Task Analyze the user stories and generate the code has no agent assigned" at bounding box center [216, 42] width 275 height 7
click at [312, 196] on div "Cancel Continue" at bounding box center [216, 201] width 286 height 12
click at [312, 195] on div "Cancel Continue" at bounding box center [216, 201] width 286 height 12
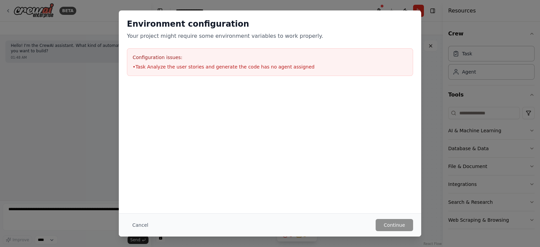
drag, startPoint x: 414, startPoint y: 0, endPoint x: 301, endPoint y: 162, distance: 197.7
click at [301, 162] on div "Environment configuration Your project might require some environment variables…" at bounding box center [270, 111] width 303 height 203
click at [134, 197] on button "Cancel" at bounding box center [140, 225] width 27 height 12
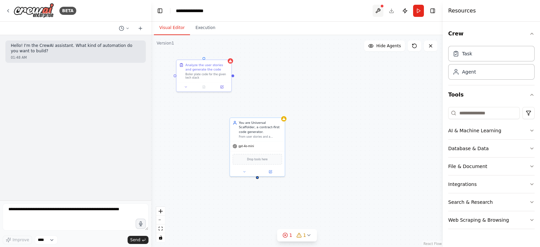
click at [381, 11] on button at bounding box center [378, 11] width 11 height 12
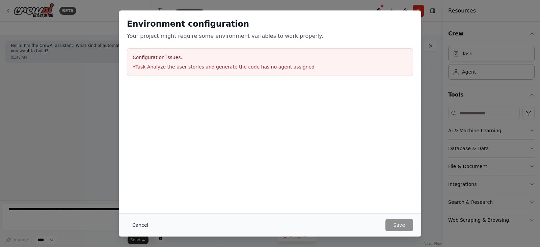
click at [139, 197] on button "Cancel" at bounding box center [140, 225] width 27 height 12
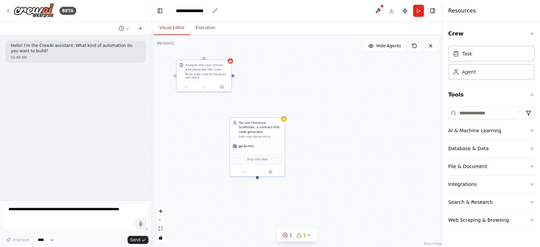
click at [203, 13] on div "**********" at bounding box center [193, 10] width 34 height 7
drag, startPoint x: 212, startPoint y: 11, endPoint x: 176, endPoint y: 12, distance: 36.5
click at [176, 12] on div "**********" at bounding box center [201, 10] width 51 height 7
click at [283, 52] on div "Analyze the user stories and generate the code Boiler plate code for the given …" at bounding box center [297, 141] width 292 height 212
click at [7, 9] on icon at bounding box center [7, 10] width 5 height 5
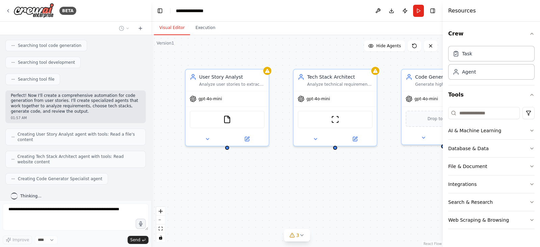
scroll to position [157, 0]
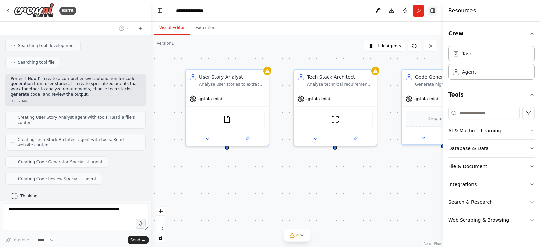
click at [432, 8] on button "Toggle Right Sidebar" at bounding box center [432, 10] width 9 height 9
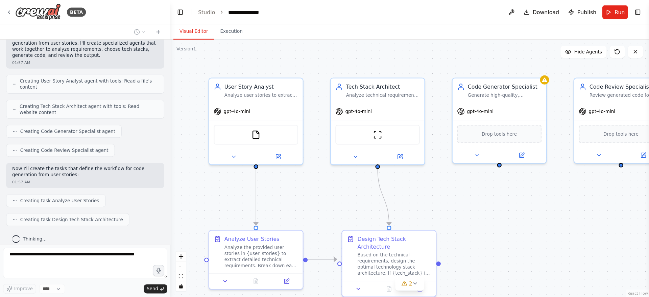
scroll to position [171, 0]
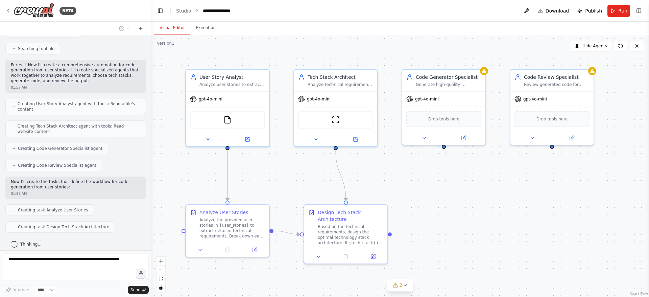
drag, startPoint x: 526, startPoint y: 0, endPoint x: 459, endPoint y: 11, distance: 68.4
click at [459, 11] on header "**********" at bounding box center [399, 11] width 497 height 22
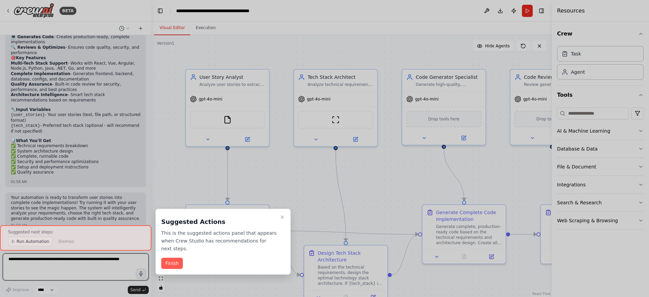
scroll to position [534, 0]
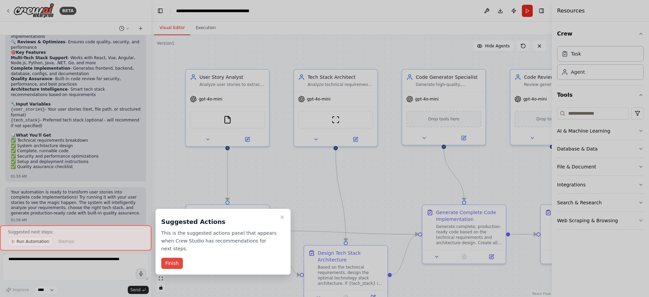
click at [174, 247] on button "Finish" at bounding box center [172, 262] width 22 height 11
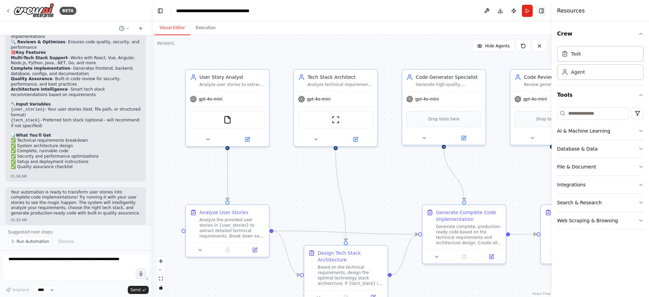
click at [540, 14] on button "Toggle Right Sidebar" at bounding box center [540, 10] width 9 height 9
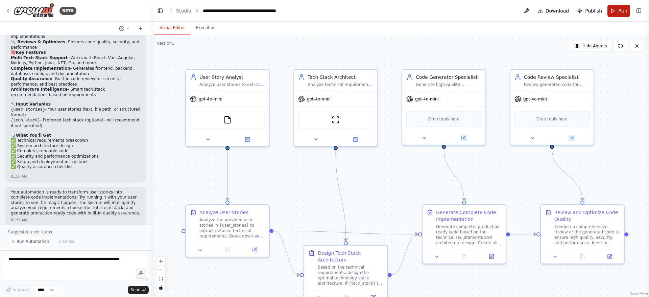
click at [540, 8] on span "Run" at bounding box center [622, 10] width 9 height 7
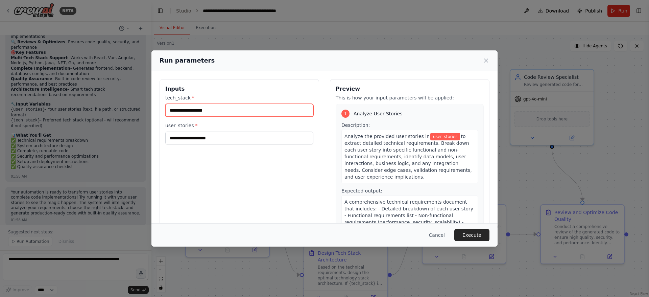
click at [221, 110] on input "tech_stack *" at bounding box center [239, 110] width 148 height 13
type input "**********"
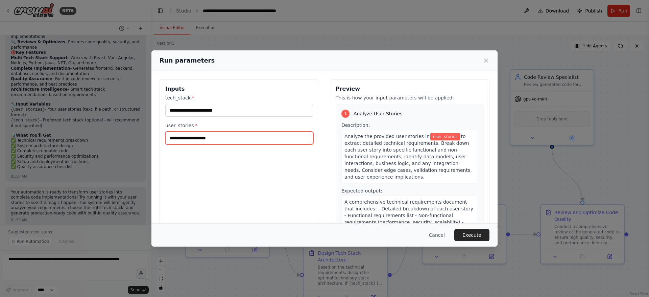
click at [202, 136] on input "user_stories *" at bounding box center [239, 137] width 148 height 13
type input "*"
click at [210, 138] on input "user_stories *" at bounding box center [239, 137] width 148 height 13
paste input "**********"
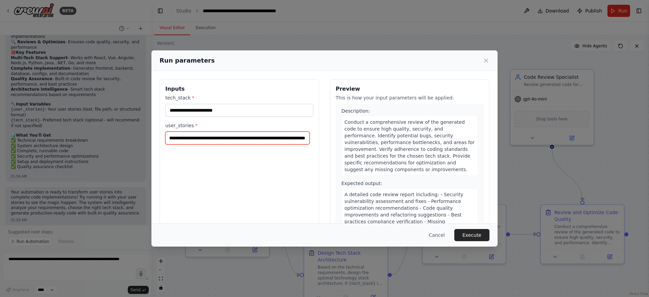
scroll to position [0, 2796]
drag, startPoint x: 264, startPoint y: 137, endPoint x: 391, endPoint y: 135, distance: 127.0
click at [391, 135] on div "**********" at bounding box center [324, 159] width 330 height 160
click at [251, 139] on input "user_stories *" at bounding box center [237, 137] width 144 height 13
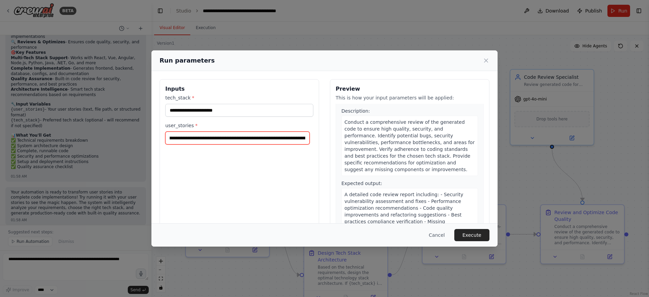
drag, startPoint x: 266, startPoint y: 138, endPoint x: 313, endPoint y: 137, distance: 47.3
click at [313, 137] on div "**********" at bounding box center [238, 159] width 159 height 160
drag, startPoint x: 301, startPoint y: 138, endPoint x: 374, endPoint y: 134, distance: 73.4
click at [374, 134] on div "**********" at bounding box center [324, 159] width 330 height 160
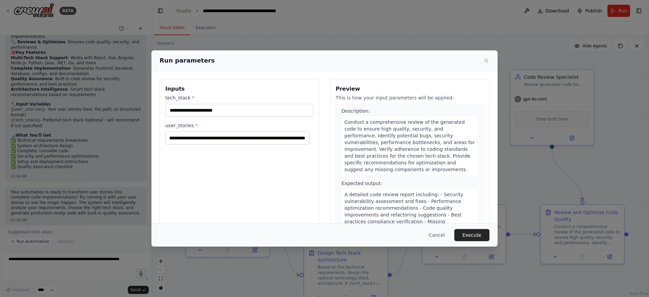
scroll to position [0, 0]
drag, startPoint x: 226, startPoint y: 136, endPoint x: 182, endPoint y: 135, distance: 43.9
click at [182, 135] on input "user_stories *" at bounding box center [237, 137] width 144 height 13
click at [270, 139] on input "user_stories *" at bounding box center [237, 137] width 144 height 13
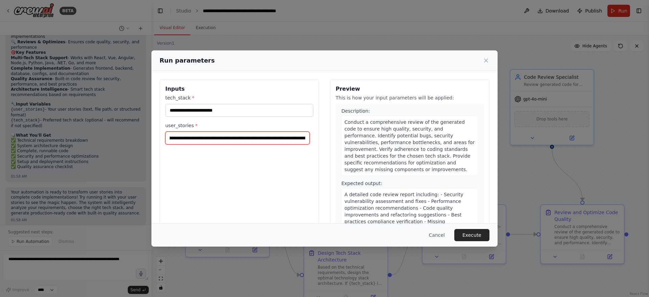
drag, startPoint x: 170, startPoint y: 134, endPoint x: 275, endPoint y: 137, distance: 105.8
click at [275, 137] on input "user_stories *" at bounding box center [237, 137] width 144 height 13
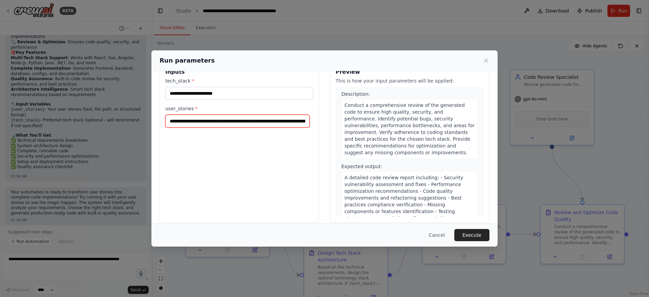
scroll to position [24, 0]
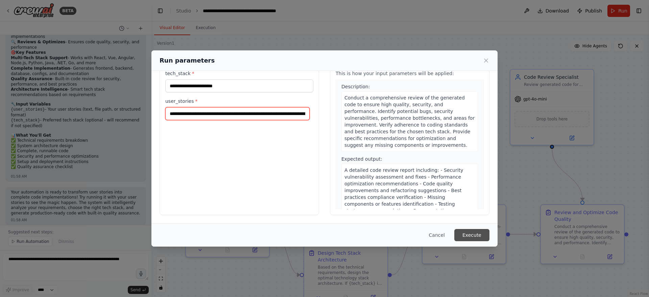
type input "**********"
click at [478, 236] on button "Execute" at bounding box center [471, 235] width 35 height 12
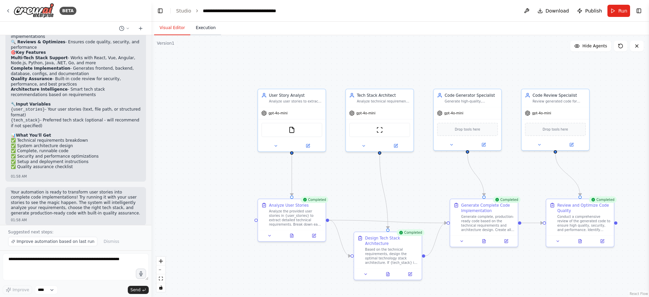
click at [203, 30] on button "Execution" at bounding box center [205, 28] width 31 height 14
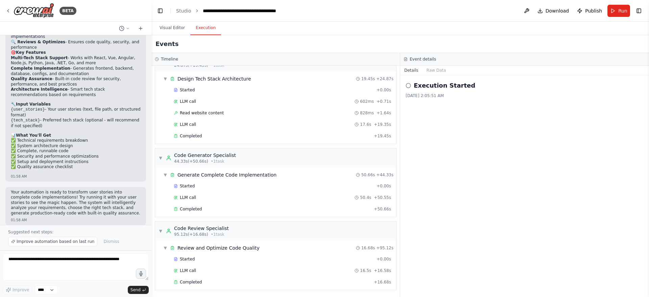
scroll to position [113, 0]
click at [408, 84] on icon at bounding box center [407, 85] width 5 height 5
click at [434, 72] on button "Raw Data" at bounding box center [436, 70] width 28 height 9
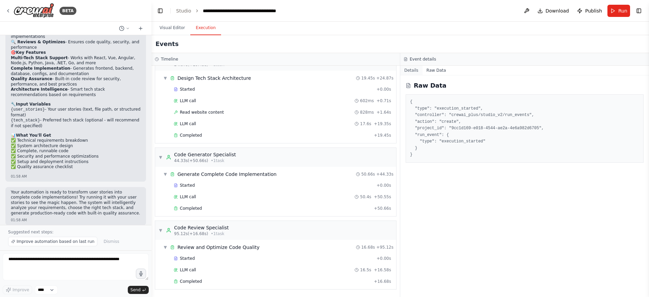
click at [411, 72] on button "Details" at bounding box center [411, 70] width 22 height 9
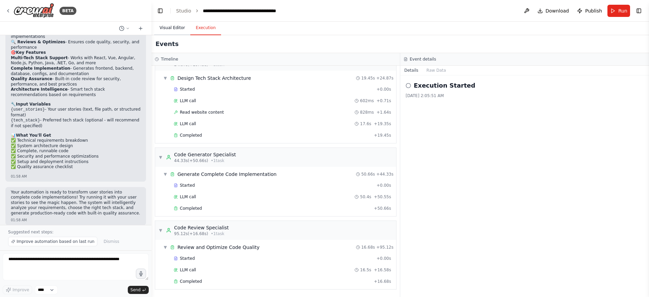
click at [176, 30] on button "Visual Editor" at bounding box center [172, 28] width 36 height 14
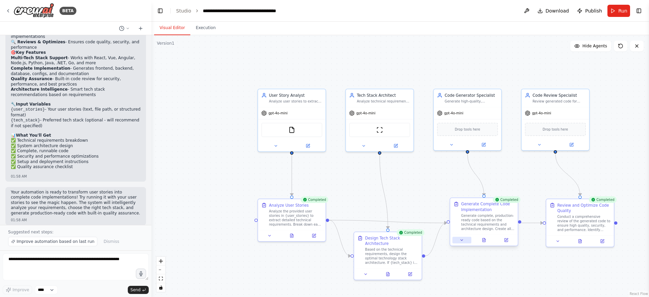
click at [463, 241] on icon at bounding box center [461, 239] width 4 height 4
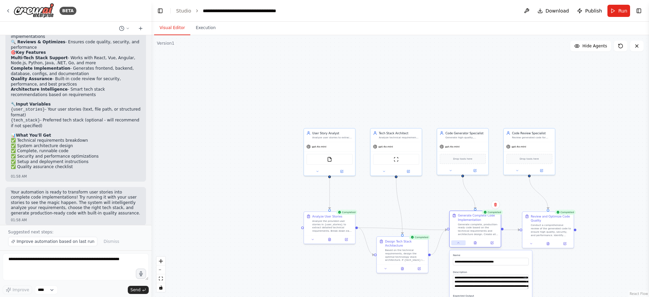
click at [456, 242] on icon at bounding box center [457, 242] width 3 height 3
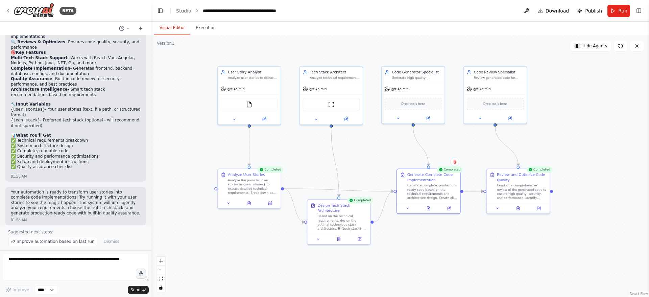
drag, startPoint x: 481, startPoint y: 100, endPoint x: 375, endPoint y: 48, distance: 118.9
click at [375, 48] on div ".deletable-edge-delete-btn { width: 20px; height: 20px; border: 0px solid #ffff…" at bounding box center [399, 165] width 497 height 261
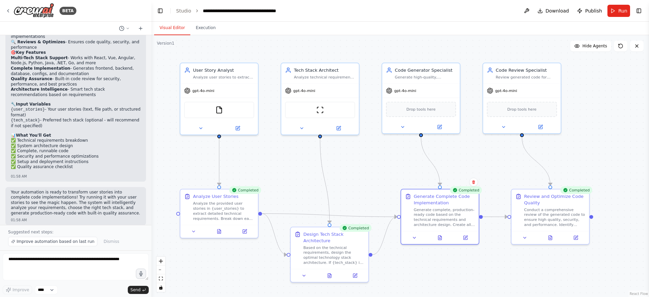
drag, startPoint x: 398, startPoint y: 48, endPoint x: 444, endPoint y: 53, distance: 46.2
click at [444, 53] on div ".deletable-edge-delete-btn { width: 20px; height: 20px; border: 0px solid #ffff…" at bounding box center [399, 165] width 497 height 261
click at [495, 247] on div ".deletable-edge-delete-btn { width: 20px; height: 20px; border: 0px solid #ffff…" at bounding box center [399, 165] width 497 height 261
click at [540, 8] on span "Download" at bounding box center [557, 10] width 24 height 7
click at [540, 11] on button "Toggle Right Sidebar" at bounding box center [638, 10] width 9 height 9
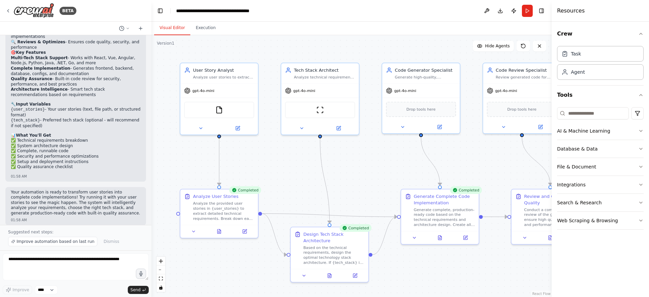
click at [426, 26] on div "Visual Editor Execution" at bounding box center [351, 29] width 400 height 14
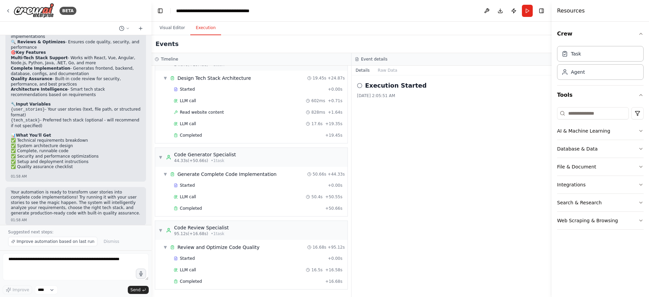
click at [197, 31] on button "Execution" at bounding box center [205, 28] width 31 height 14
click at [540, 10] on button "Toggle Right Sidebar" at bounding box center [540, 10] width 9 height 9
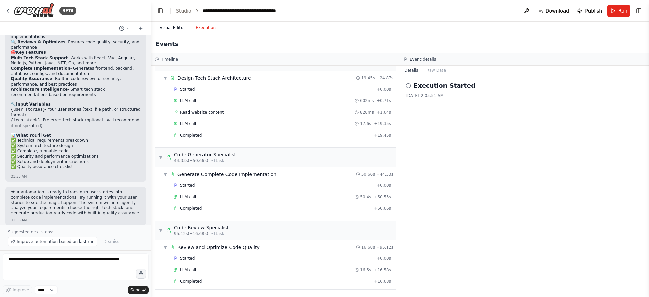
click at [175, 30] on button "Visual Editor" at bounding box center [172, 28] width 36 height 14
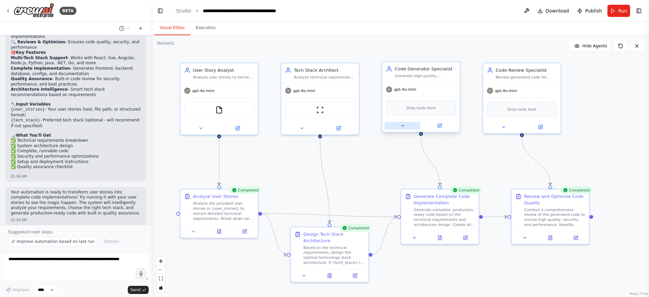
click at [401, 126] on icon at bounding box center [402, 125] width 5 height 5
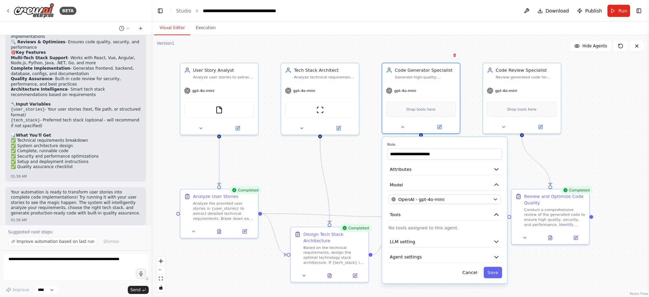
click at [364, 165] on div ".deletable-edge-delete-btn { width: 20px; height: 20px; border: 0px solid #ffff…" at bounding box center [399, 165] width 497 height 261
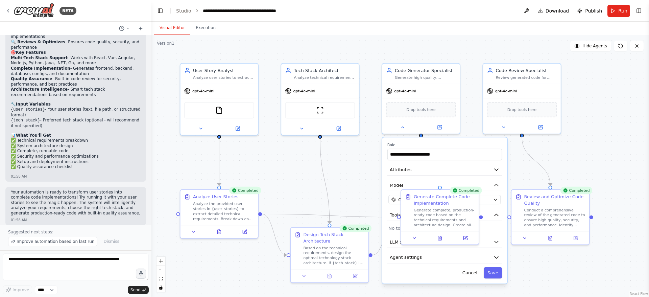
click at [540, 247] on div ".deletable-edge-delete-btn { width: 20px; height: 20px; border: 0px solid #ffff…" at bounding box center [399, 165] width 497 height 261
click at [470, 247] on button "Cancel" at bounding box center [469, 272] width 23 height 11
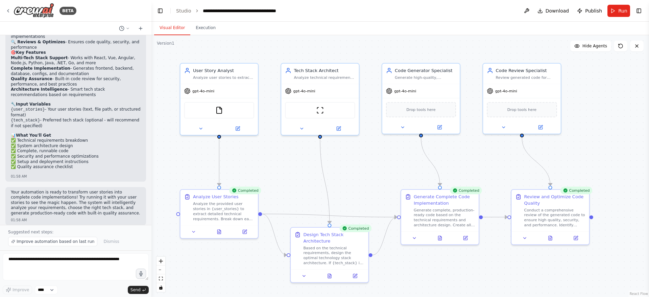
click at [510, 247] on div ".deletable-edge-delete-btn { width: 20px; height: 20px; border: 0px solid #ffff…" at bounding box center [399, 165] width 497 height 261
click at [439, 237] on icon at bounding box center [440, 237] width 2 height 0
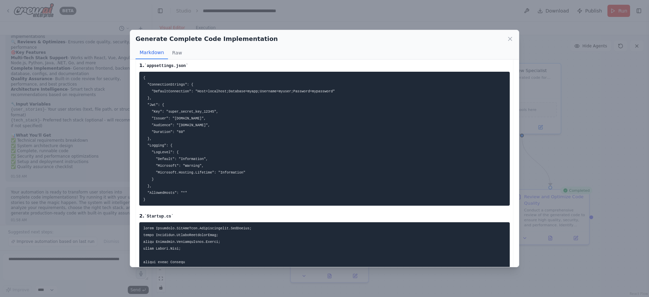
scroll to position [249, 0]
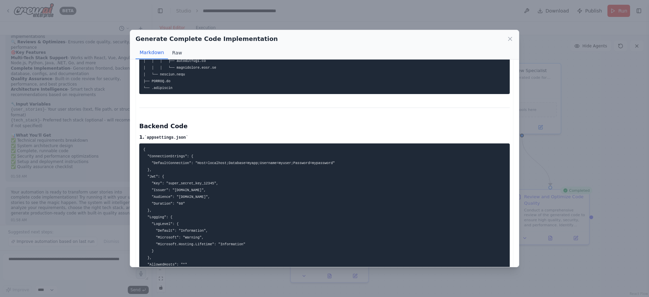
click at [174, 52] on button "Raw" at bounding box center [177, 52] width 18 height 13
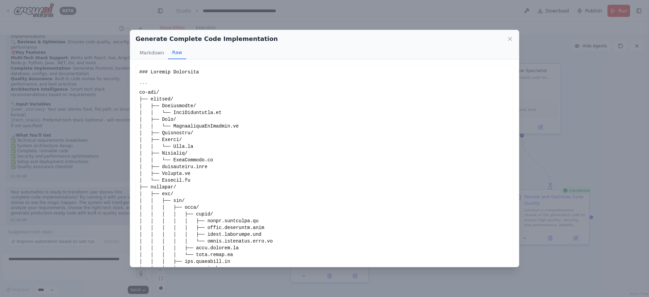
scroll to position [81, 0]
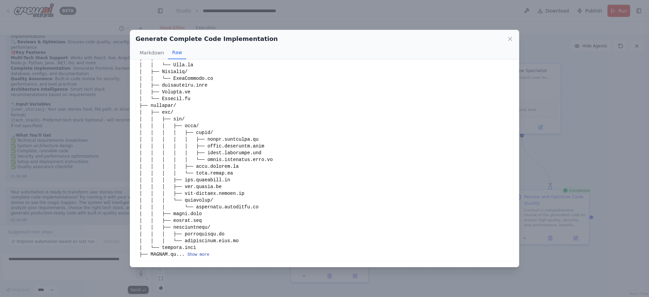
click at [192, 247] on button "Show more" at bounding box center [198, 254] width 22 height 5
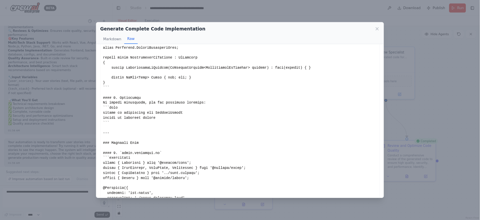
scroll to position [1956, 0]
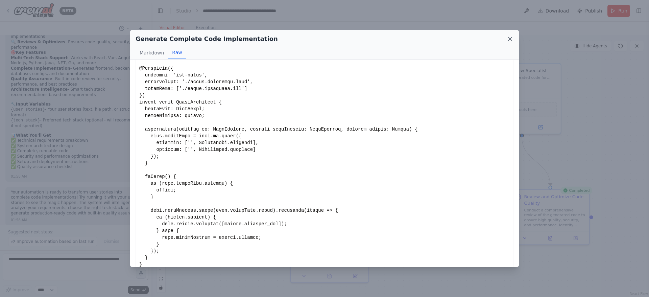
click at [511, 38] on icon at bounding box center [509, 38] width 7 height 7
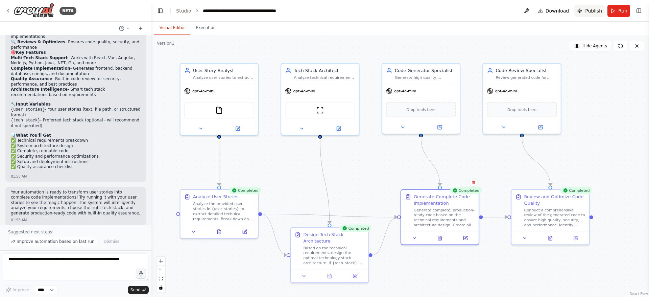
click at [540, 6] on button "Publish" at bounding box center [589, 11] width 30 height 12
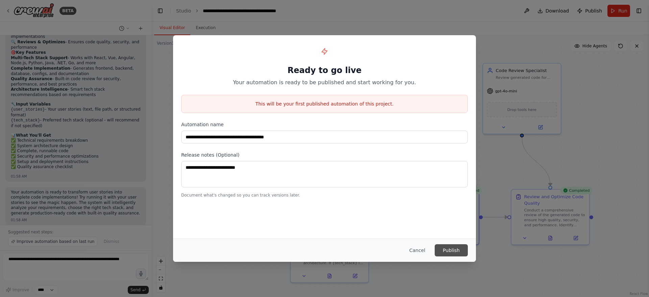
click at [448, 247] on button "Publish" at bounding box center [450, 250] width 33 height 12
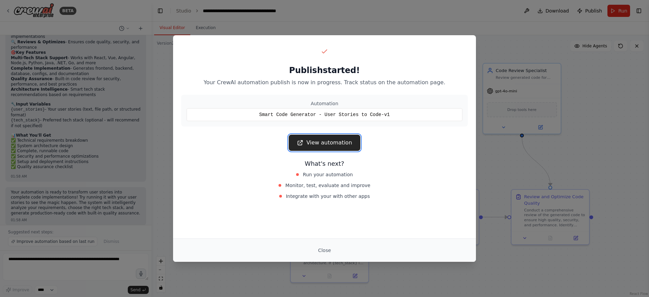
click at [339, 144] on link "View automation" at bounding box center [323, 142] width 71 height 16
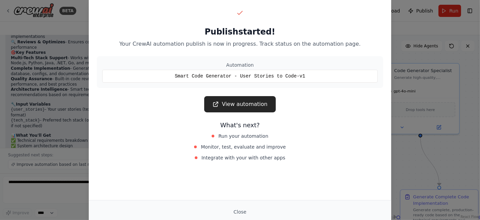
scroll to position [602, 0]
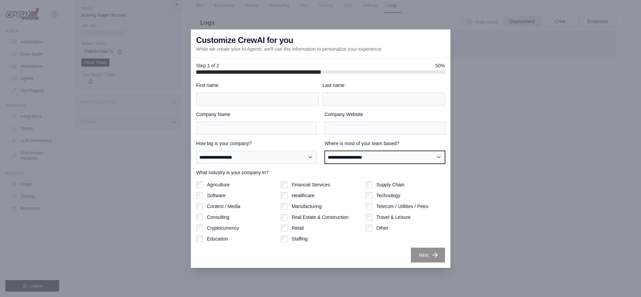
click at [368, 155] on select "**********" at bounding box center [385, 157] width 120 height 13
select select "**********"
click at [325, 151] on select "**********" at bounding box center [385, 157] width 120 height 13
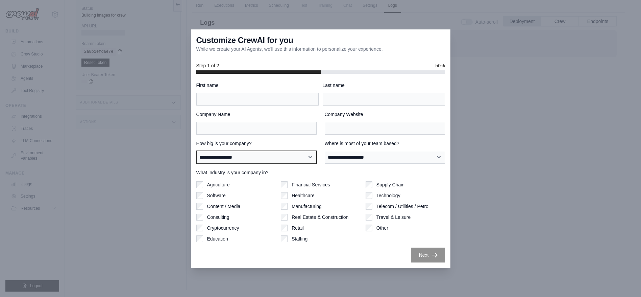
click at [263, 156] on select "**********" at bounding box center [256, 157] width 120 height 13
select select "**********"
click at [196, 151] on select "**********" at bounding box center [256, 157] width 120 height 13
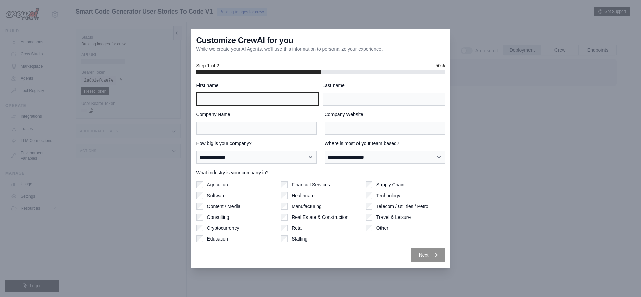
click at [255, 100] on input "First name" at bounding box center [257, 99] width 122 height 13
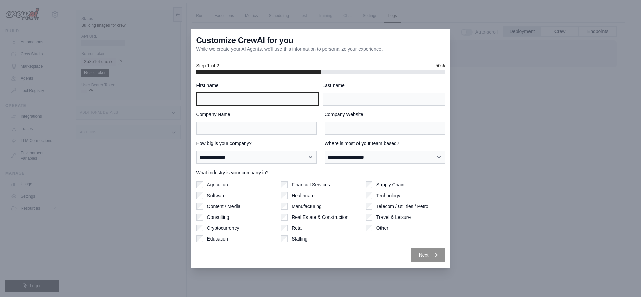
scroll to position [29, 0]
click at [250, 100] on input "First name" at bounding box center [257, 99] width 122 height 13
type input "**********"
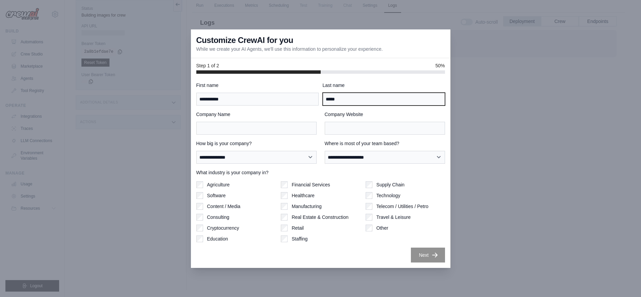
type input "*****"
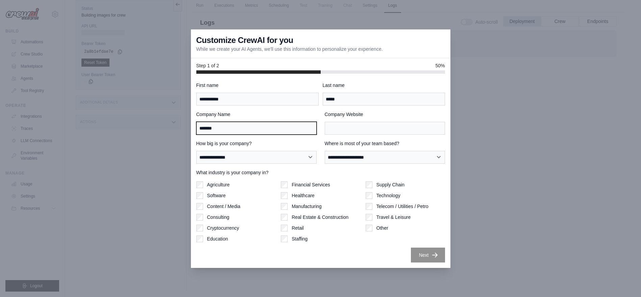
type input "*******"
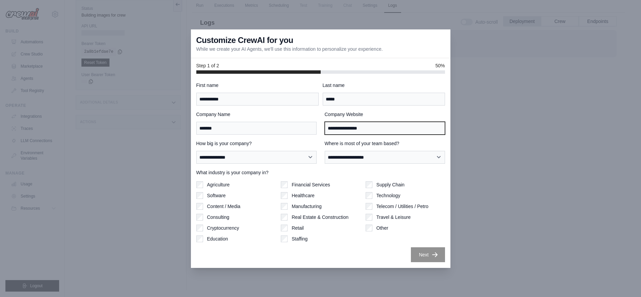
type input "**********"
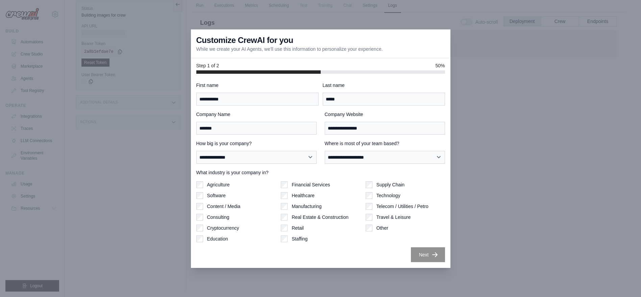
click at [423, 255] on button "Next" at bounding box center [428, 254] width 34 height 15
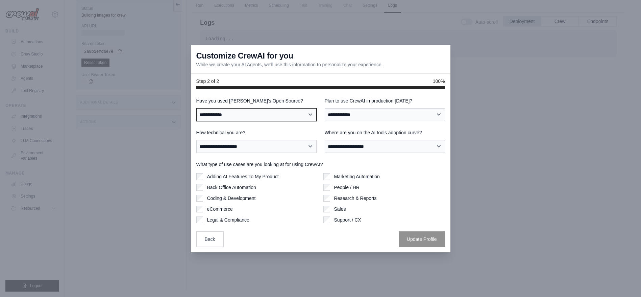
click at [263, 111] on select "**********" at bounding box center [256, 114] width 120 height 13
select select "**"
click at [196, 108] on select "**********" at bounding box center [256, 114] width 120 height 13
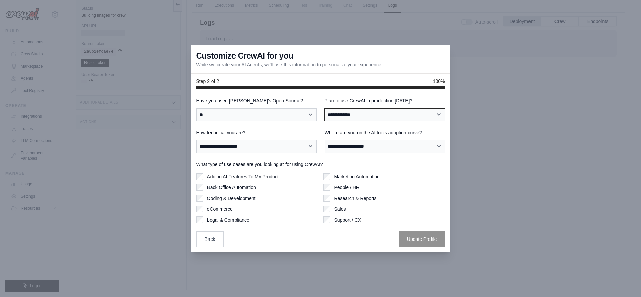
click at [349, 115] on select "**********" at bounding box center [385, 114] width 120 height 13
select select "****"
click at [325, 108] on select "**********" at bounding box center [385, 114] width 120 height 13
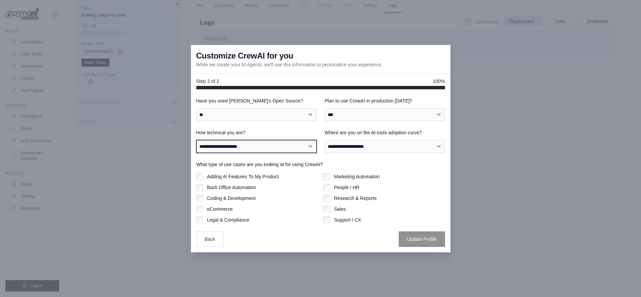
click at [241, 146] on select "**********" at bounding box center [256, 146] width 120 height 13
select select "**********"
click at [196, 140] on select "**********" at bounding box center [256, 146] width 120 height 13
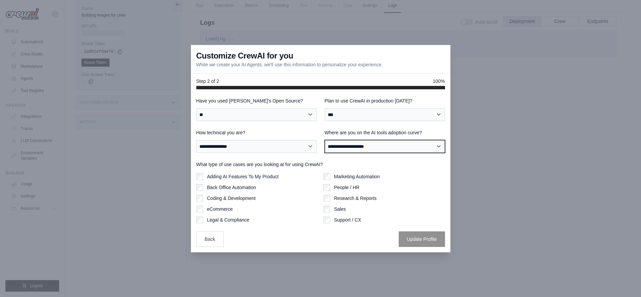
click at [373, 147] on select "**********" at bounding box center [385, 146] width 120 height 13
select select "**********"
click at [325, 140] on select "**********" at bounding box center [385, 146] width 120 height 13
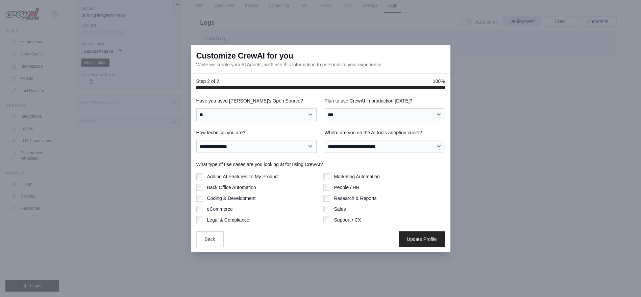
click at [204, 179] on div "Adding AI Features To My Product" at bounding box center [257, 176] width 122 height 7
click at [333, 188] on div "People / HR" at bounding box center [384, 187] width 122 height 7
click at [417, 236] on button "Update Profile" at bounding box center [422, 239] width 46 height 16
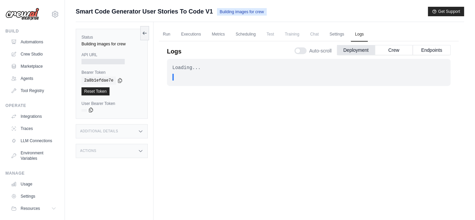
click at [91, 109] on icon at bounding box center [90, 109] width 5 height 5
click at [118, 132] on div "Additional Details" at bounding box center [112, 131] width 72 height 14
click at [103, 193] on div "Actions" at bounding box center [112, 190] width 72 height 14
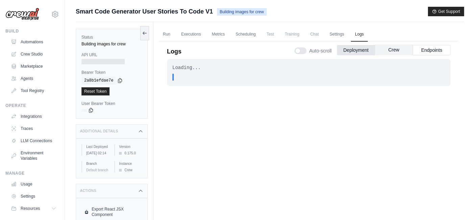
click at [398, 51] on button "Crew" at bounding box center [394, 50] width 38 height 10
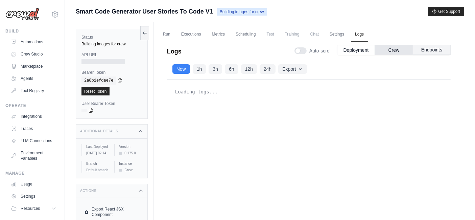
click at [436, 50] on button "Endpoints" at bounding box center [431, 50] width 38 height 10
click at [429, 49] on button "Endpoints" at bounding box center [431, 50] width 38 height 10
click at [390, 51] on button "Crew" at bounding box center [394, 50] width 38 height 10
click at [444, 49] on button "Endpoints" at bounding box center [431, 50] width 38 height 10
click at [367, 50] on button "Deployment" at bounding box center [356, 50] width 38 height 10
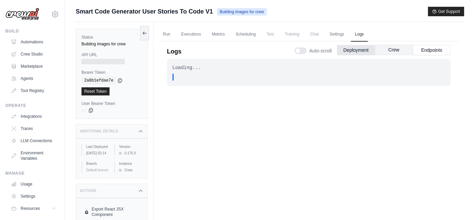
click at [389, 50] on button "Crew" at bounding box center [394, 50] width 38 height 10
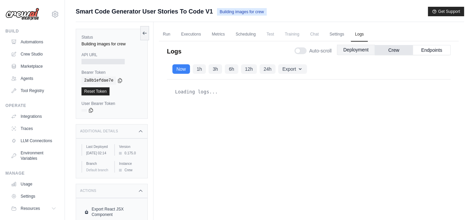
click at [346, 50] on button "Deployment" at bounding box center [356, 50] width 38 height 10
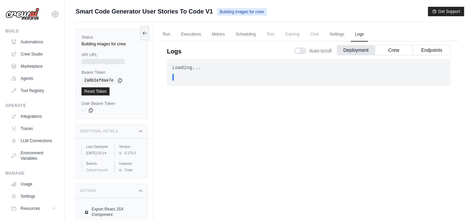
click at [91, 108] on div "copied" at bounding box center [91, 105] width 15 height 8
click at [91, 109] on icon at bounding box center [90, 109] width 5 height 5
click at [92, 110] on icon at bounding box center [90, 109] width 5 height 5
click at [118, 78] on icon at bounding box center [120, 80] width 4 height 4
click at [334, 33] on link "Settings" at bounding box center [336, 34] width 23 height 14
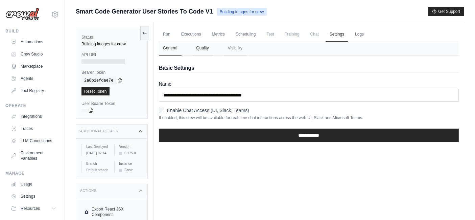
click at [210, 49] on button "Quality" at bounding box center [202, 48] width 21 height 14
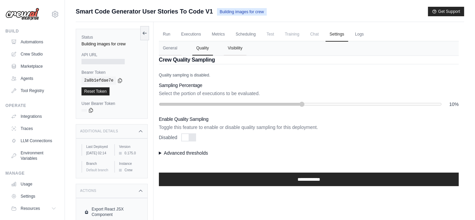
click at [237, 46] on button "Visibility" at bounding box center [235, 48] width 23 height 14
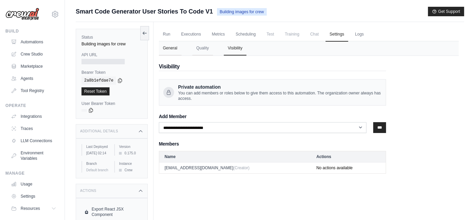
click at [175, 49] on button "General" at bounding box center [170, 48] width 23 height 14
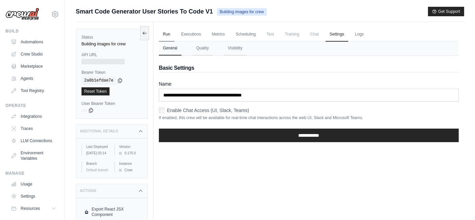
click at [167, 32] on link "Run" at bounding box center [167, 34] width 16 height 14
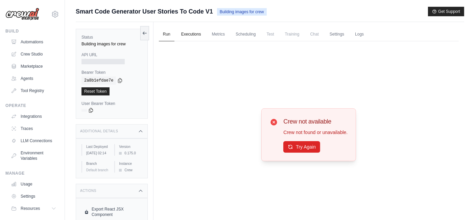
click at [194, 36] on link "Executions" at bounding box center [191, 34] width 28 height 14
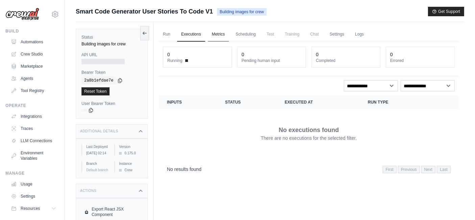
click at [217, 34] on link "Metrics" at bounding box center [218, 34] width 21 height 14
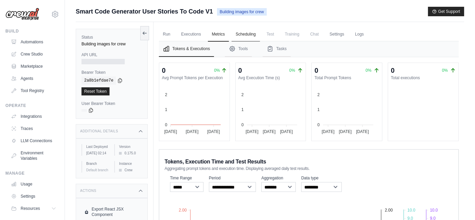
click at [244, 33] on link "Scheduling" at bounding box center [245, 34] width 28 height 14
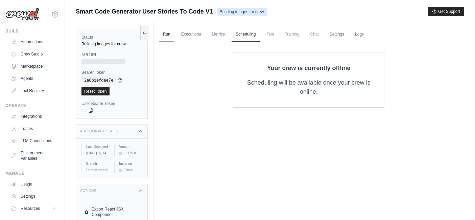
click at [165, 34] on link "Run" at bounding box center [167, 34] width 16 height 14
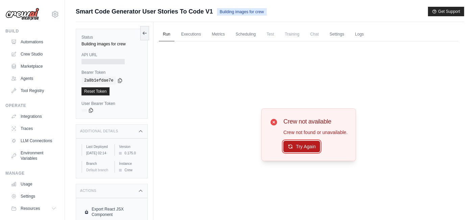
click at [300, 151] on button "Try Again" at bounding box center [301, 146] width 37 height 11
click at [293, 147] on button "Try Again" at bounding box center [301, 146] width 37 height 11
click at [194, 35] on link "Executions" at bounding box center [191, 34] width 28 height 14
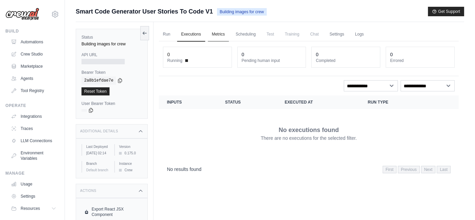
click at [229, 34] on link "Metrics" at bounding box center [218, 34] width 21 height 14
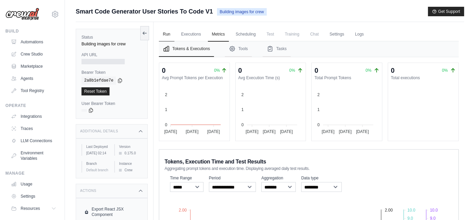
click at [164, 35] on link "Run" at bounding box center [167, 34] width 16 height 14
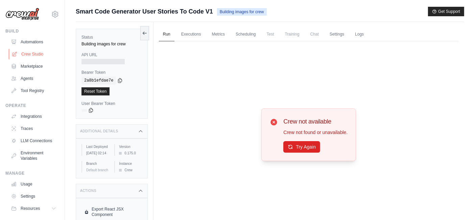
click at [32, 50] on link "Crew Studio" at bounding box center [34, 54] width 51 height 11
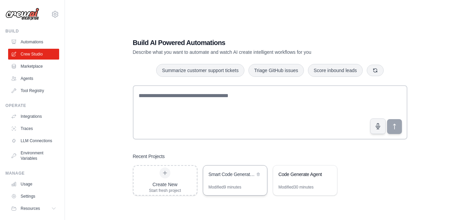
click at [236, 182] on div "Smart Code Generator - User Stories to Code" at bounding box center [235, 174] width 64 height 19
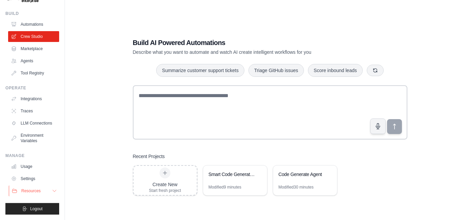
click at [37, 188] on span "Resources" at bounding box center [30, 190] width 19 height 5
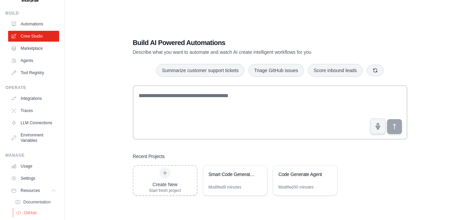
scroll to position [0, 0]
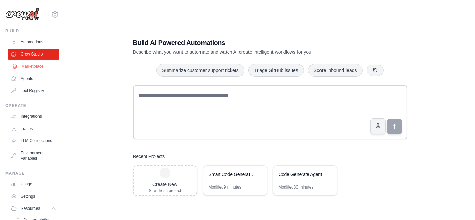
click at [37, 66] on link "Marketplace" at bounding box center [34, 66] width 51 height 11
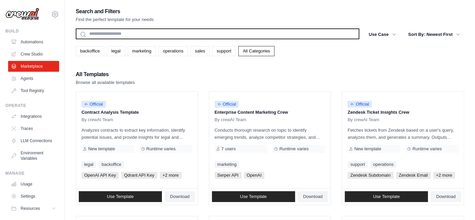
click at [109, 35] on input "text" at bounding box center [217, 33] width 283 height 11
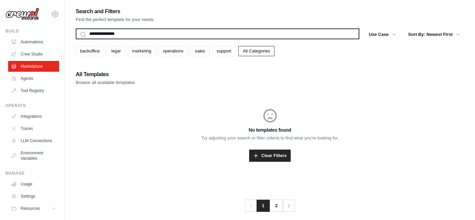
type input "**********"
click at [75, 39] on button "Search" at bounding box center [75, 39] width 0 height 0
click at [129, 34] on input "**********" at bounding box center [217, 33] width 283 height 11
click at [149, 33] on input "**********" at bounding box center [217, 33] width 283 height 11
type input "*"
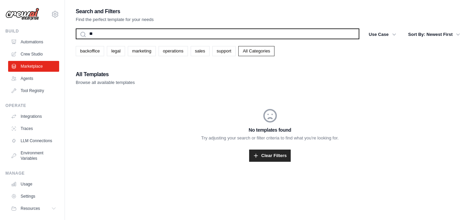
type input "*"
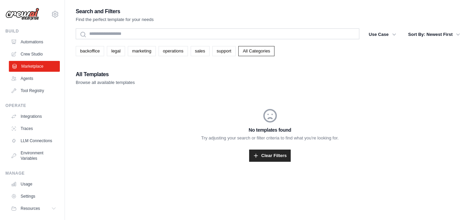
click at [31, 61] on link "Marketplace" at bounding box center [34, 66] width 51 height 11
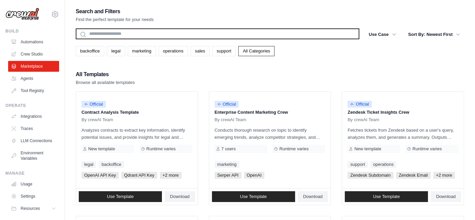
click at [142, 31] on input "text" at bounding box center [217, 33] width 283 height 11
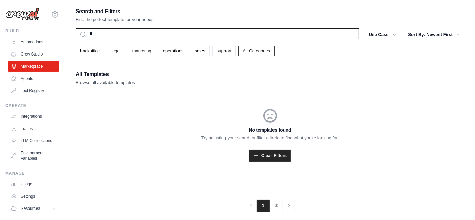
type input "*"
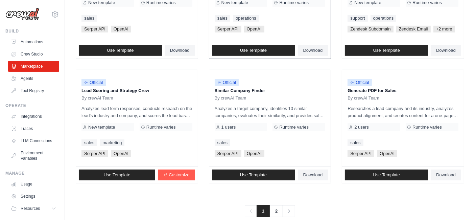
scroll to position [404, 0]
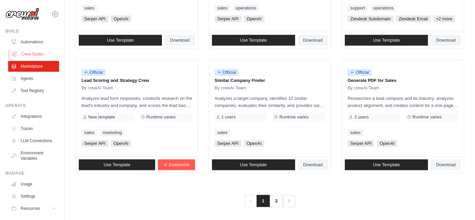
click at [20, 52] on link "Crew Studio" at bounding box center [34, 54] width 51 height 11
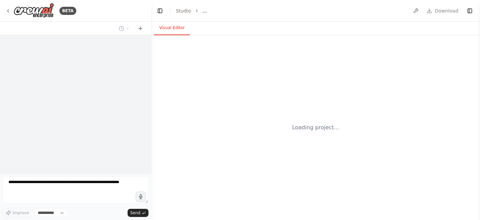
select select "****"
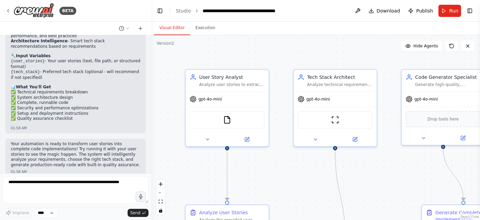
scroll to position [577, 0]
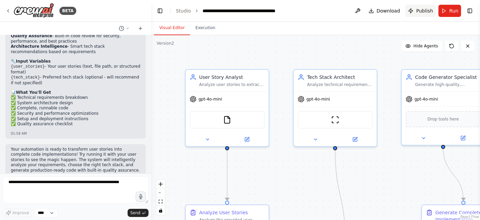
click at [423, 12] on span "Publish" at bounding box center [424, 10] width 17 height 7
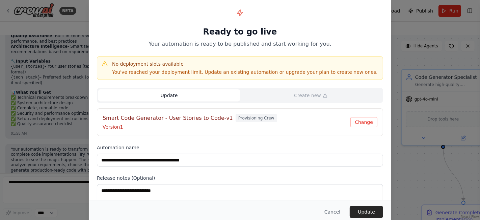
click at [203, 96] on button "Update" at bounding box center [169, 95] width 142 height 12
click at [203, 97] on button "Update" at bounding box center [169, 95] width 142 height 12
click at [374, 212] on button "Update" at bounding box center [366, 211] width 33 height 12
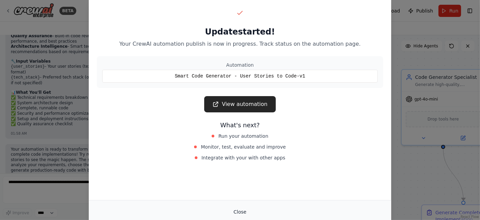
click at [242, 210] on button "Close" at bounding box center [240, 211] width 24 height 12
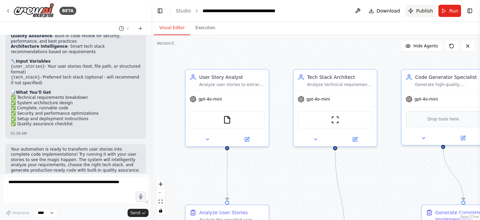
click at [428, 11] on span "Publish" at bounding box center [424, 10] width 17 height 7
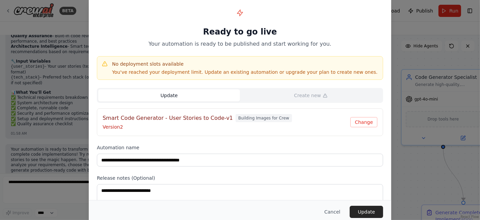
click at [218, 96] on button "Update" at bounding box center [169, 95] width 142 height 12
click at [361, 120] on button "Change" at bounding box center [364, 122] width 27 height 10
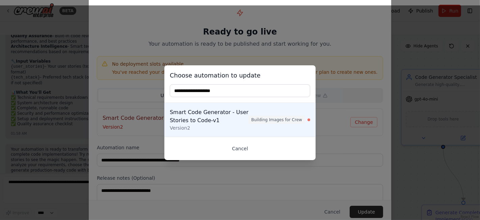
click at [246, 149] on button "Cancel" at bounding box center [240, 148] width 141 height 12
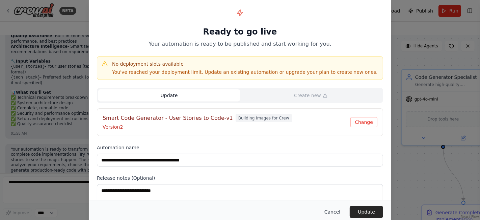
click at [338, 210] on button "Cancel" at bounding box center [332, 211] width 27 height 12
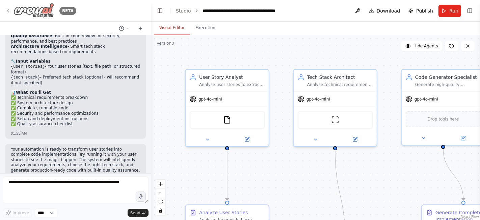
click at [9, 9] on icon at bounding box center [7, 10] width 5 height 5
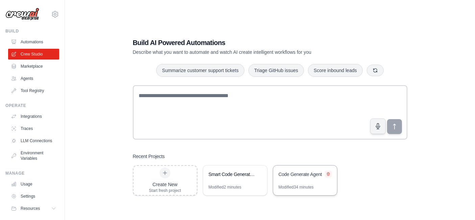
click at [330, 174] on icon at bounding box center [328, 174] width 4 height 4
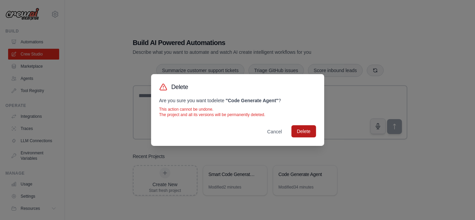
click at [302, 129] on button "Delete" at bounding box center [303, 131] width 24 height 12
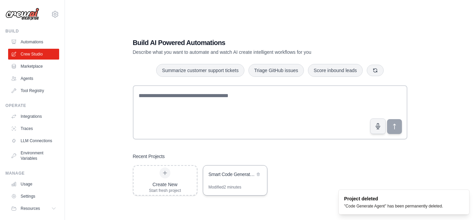
click at [230, 177] on div "Smart Code Generator - User Stories to Code" at bounding box center [231, 174] width 46 height 7
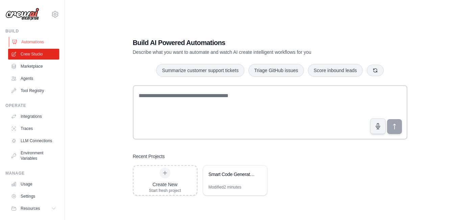
click at [28, 39] on link "Automations" at bounding box center [34, 41] width 51 height 11
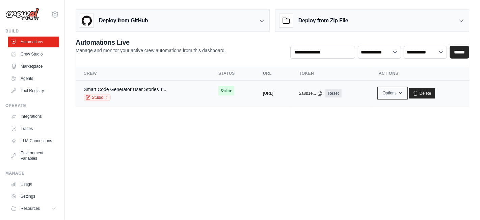
click at [406, 92] on button "Options" at bounding box center [392, 93] width 27 height 10
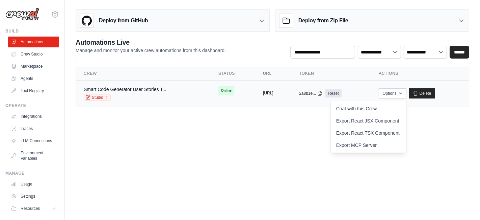
click at [263, 93] on button "[URL]" at bounding box center [268, 92] width 10 height 5
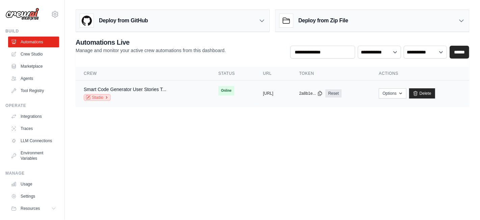
click at [100, 97] on link "Studio" at bounding box center [97, 97] width 27 height 7
click at [404, 93] on icon "button" at bounding box center [400, 92] width 5 height 5
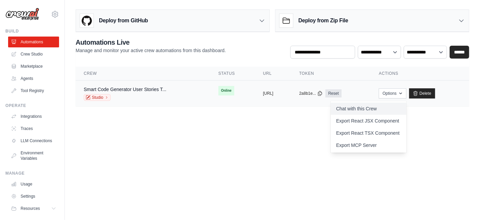
click at [374, 105] on link "Chat with this Crew" at bounding box center [369, 108] width 76 height 12
click at [246, 131] on body "jaheer16@gmail.com Settings Build Automations Crew Studio" at bounding box center [240, 110] width 480 height 220
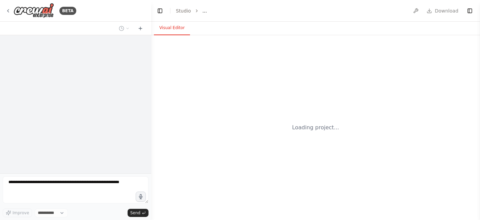
select select "****"
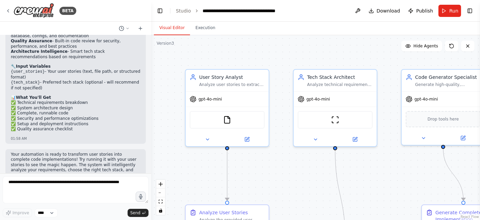
scroll to position [576, 0]
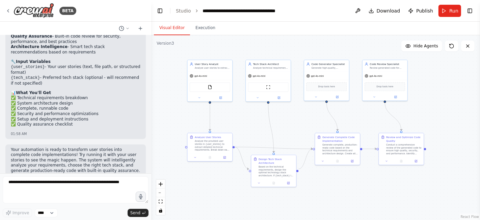
drag, startPoint x: 350, startPoint y: 81, endPoint x: 306, endPoint y: 45, distance: 57.3
click at [306, 45] on div ".deletable-edge-delete-btn { width: 20px; height: 20px; border: 0px solid #ffff…" at bounding box center [315, 127] width 329 height 184
click at [10, 9] on icon at bounding box center [7, 10] width 5 height 5
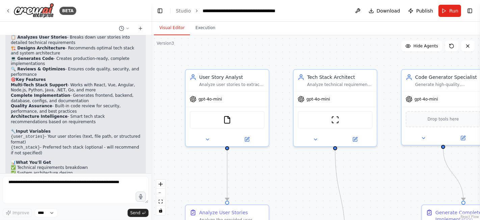
scroll to position [534, 0]
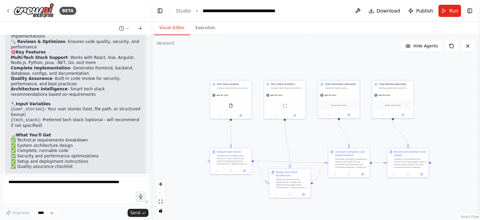
drag, startPoint x: 416, startPoint y: 75, endPoint x: 343, endPoint y: 68, distance: 73.3
click at [343, 68] on div ".deletable-edge-delete-btn { width: 20px; height: 20px; border: 0px solid #ffff…" at bounding box center [315, 127] width 329 height 184
click at [7, 11] on icon at bounding box center [7, 10] width 5 height 5
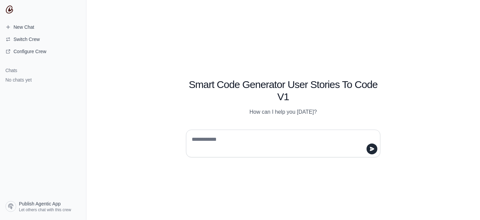
click at [220, 143] on textarea at bounding box center [282, 143] width 182 height 19
type textarea "*"
type textarea "**********"
click at [263, 142] on textarea at bounding box center [282, 143] width 182 height 19
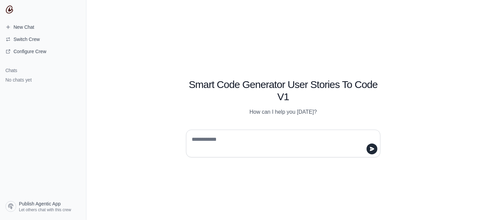
paste textarea "**********"
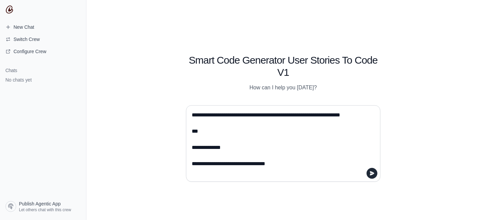
scroll to position [444, 0]
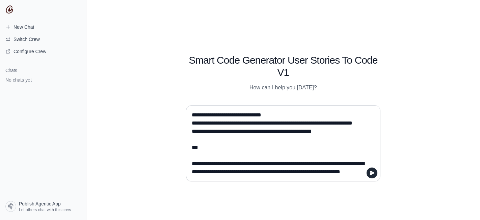
drag, startPoint x: 247, startPoint y: 168, endPoint x: 183, endPoint y: 133, distance: 73.2
click at [183, 133] on div at bounding box center [283, 141] width 227 height 82
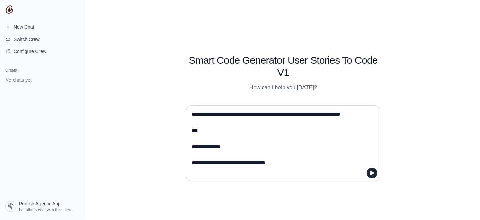
scroll to position [0, 0]
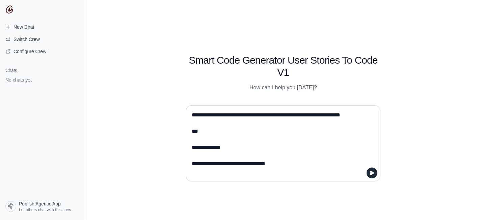
drag, startPoint x: 220, startPoint y: 136, endPoint x: 177, endPoint y: 111, distance: 49.5
click at [177, 111] on div at bounding box center [283, 141] width 227 height 82
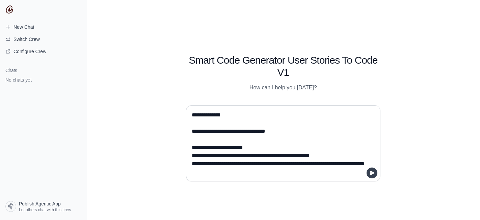
type textarea "**********"
click at [369, 174] on button "submit" at bounding box center [372, 172] width 11 height 11
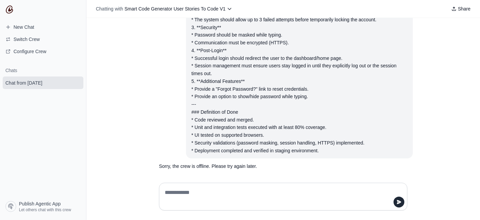
scroll to position [116, 0]
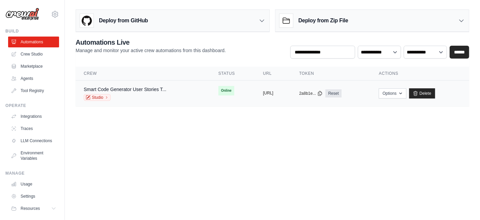
click at [274, 93] on button "[URL]" at bounding box center [268, 92] width 10 height 5
click at [371, 20] on div "Deploy from Zip File" at bounding box center [373, 21] width 194 height 22
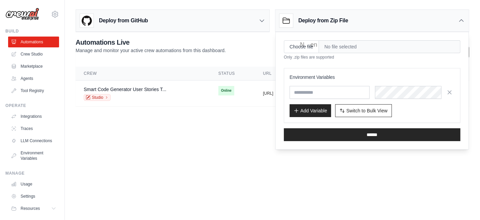
click at [230, 140] on body "jaheer16@gmail.com Settings Build Automations Crew Studio" at bounding box center [240, 110] width 480 height 220
click at [462, 20] on icon at bounding box center [461, 20] width 7 height 7
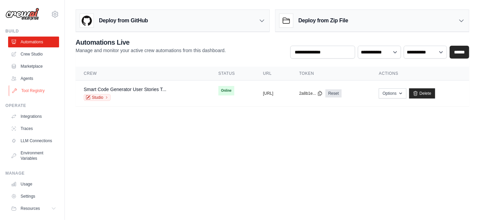
click at [31, 90] on link "Tool Registry" at bounding box center [34, 90] width 51 height 11
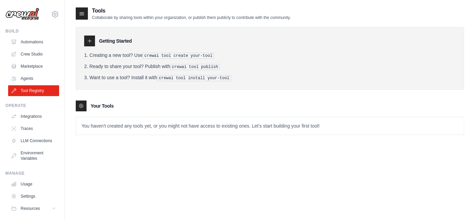
click at [92, 42] on icon at bounding box center [89, 40] width 5 height 5
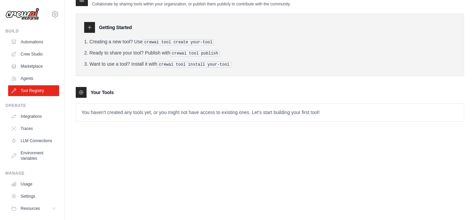
click at [167, 110] on p "You haven't created any tools yet, or you might not have access to existing one…" at bounding box center [269, 112] width 387 height 18
click at [82, 90] on icon at bounding box center [81, 92] width 4 height 4
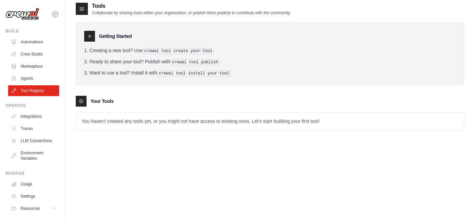
scroll to position [0, 0]
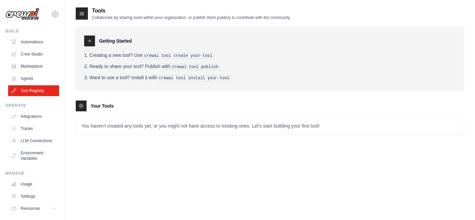
click at [83, 13] on icon at bounding box center [81, 13] width 7 height 7
click at [85, 42] on div at bounding box center [89, 40] width 11 height 11
click at [160, 47] on div "Getting Started Creating a new tool? Use crewai tool create your-tool Ready to …" at bounding box center [270, 58] width 388 height 62
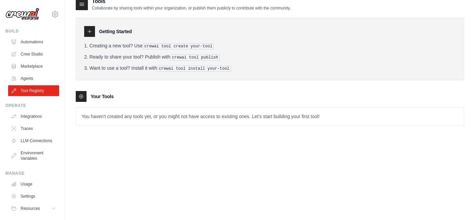
scroll to position [14, 0]
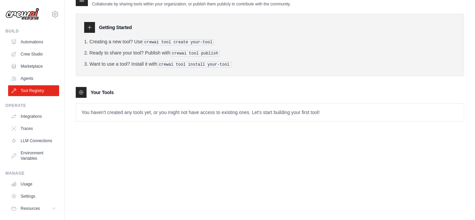
click at [79, 90] on icon at bounding box center [80, 92] width 5 height 5
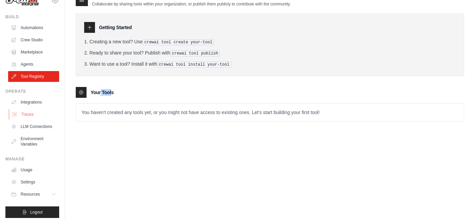
scroll to position [22, 0]
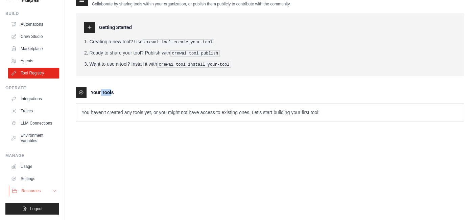
click at [35, 187] on button "Resources" at bounding box center [34, 190] width 51 height 11
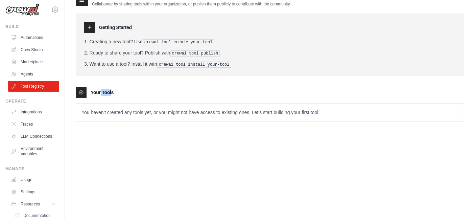
scroll to position [0, 0]
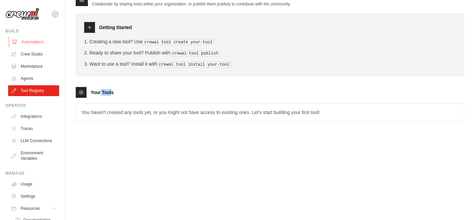
click at [29, 41] on link "Automations" at bounding box center [34, 41] width 51 height 11
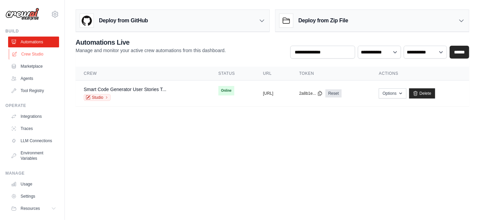
click at [31, 53] on link "Crew Studio" at bounding box center [34, 54] width 51 height 11
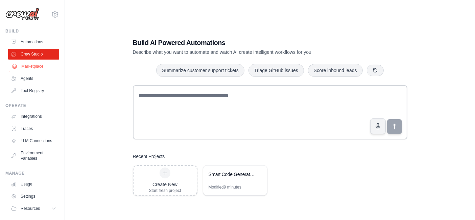
click at [35, 63] on link "Marketplace" at bounding box center [34, 66] width 51 height 11
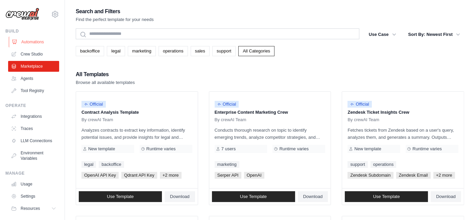
click at [40, 42] on link "Automations" at bounding box center [34, 41] width 51 height 11
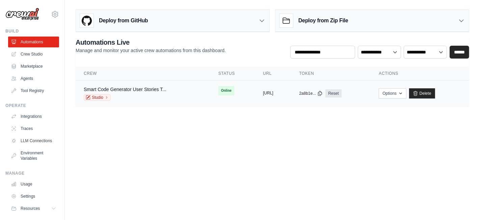
click at [263, 92] on button "[URL]" at bounding box center [268, 92] width 10 height 5
click at [406, 92] on button "Options" at bounding box center [392, 93] width 27 height 10
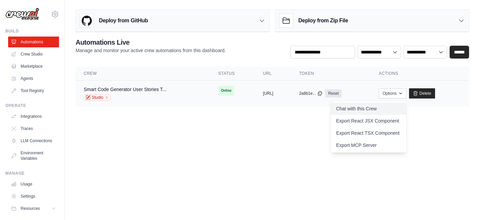
click at [372, 109] on link "Chat with this Crew" at bounding box center [369, 108] width 76 height 12
click at [210, 2] on main "Deploy from GitHub Deploy your project directly from GitHub. Select a repositor…" at bounding box center [272, 60] width 415 height 121
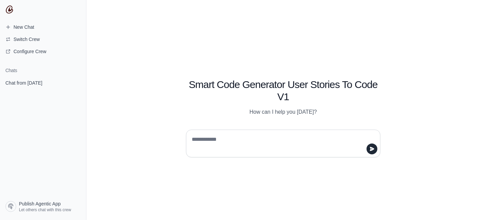
click at [295, 135] on textarea at bounding box center [282, 143] width 182 height 19
type textarea "**"
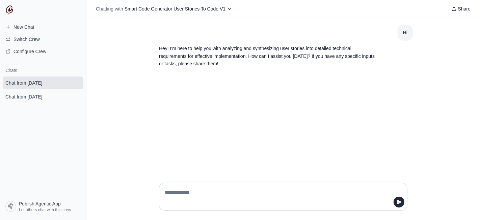
click at [216, 193] on textarea at bounding box center [281, 196] width 236 height 19
type textarea "**********"
paste textarea "**********"
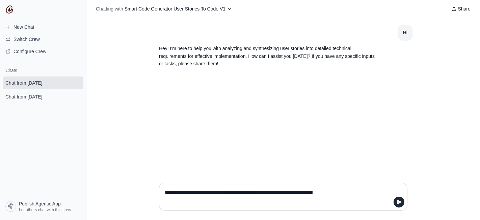
scroll to position [403, 0]
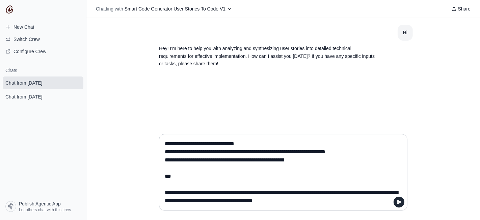
drag, startPoint x: 330, startPoint y: 196, endPoint x: 146, endPoint y: 166, distance: 186.8
click at [146, 166] on div at bounding box center [283, 173] width 394 height 91
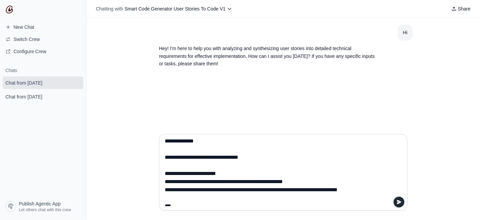
scroll to position [0, 0]
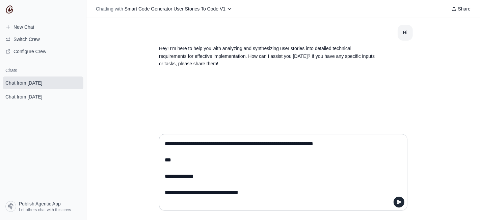
drag, startPoint x: 200, startPoint y: 161, endPoint x: 153, endPoint y: 133, distance: 55.1
click at [153, 133] on div at bounding box center [283, 173] width 394 height 91
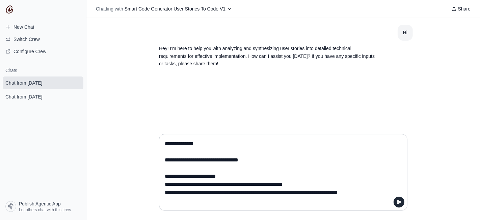
drag, startPoint x: 212, startPoint y: 145, endPoint x: 150, endPoint y: 144, distance: 61.5
click at [150, 144] on div at bounding box center [283, 173] width 394 height 91
type textarea "**********"
click at [401, 199] on icon "submit" at bounding box center [399, 201] width 5 height 5
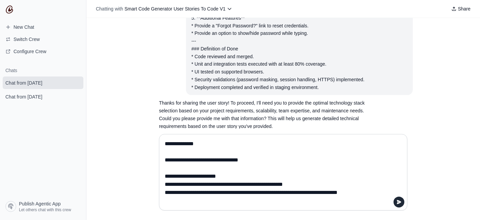
scroll to position [235, 0]
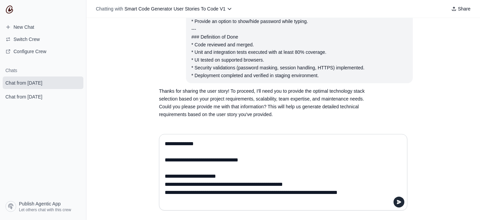
click at [210, 144] on textarea at bounding box center [281, 172] width 236 height 68
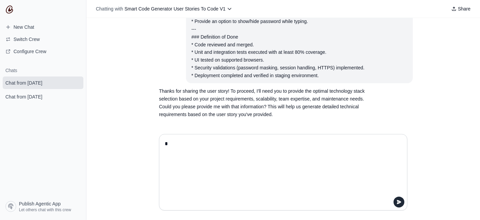
scroll to position [186, 0]
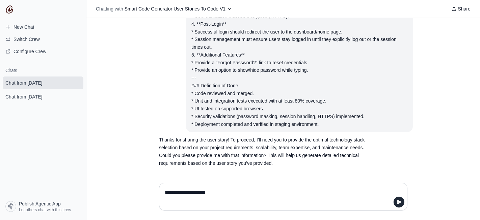
type textarea "**********"
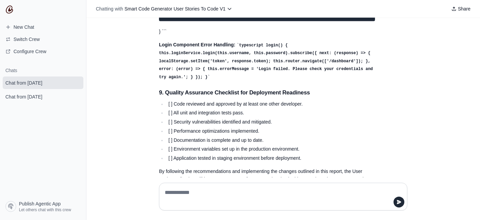
scroll to position [1276, 0]
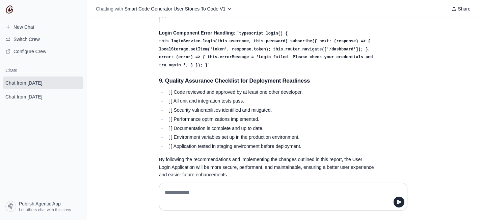
click at [251, 201] on textarea at bounding box center [283, 196] width 240 height 19
